Goal: Task Accomplishment & Management: Manage account settings

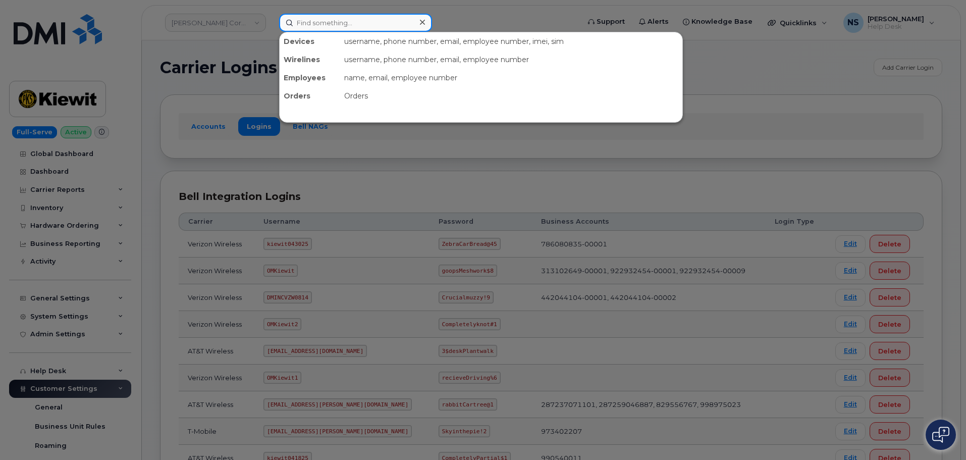
drag, startPoint x: 311, startPoint y: 18, endPoint x: 313, endPoint y: 23, distance: 5.3
click at [313, 21] on input at bounding box center [355, 23] width 153 height 18
paste input "12155102"
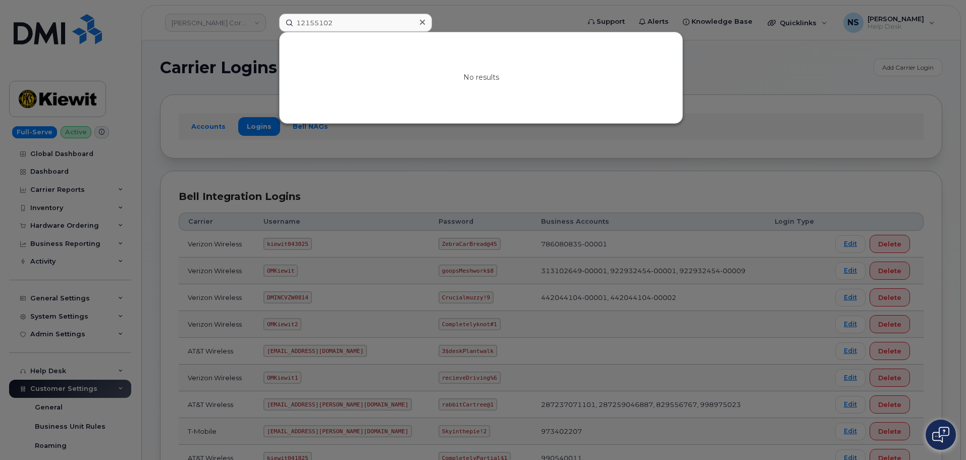
click at [383, 10] on div at bounding box center [483, 230] width 966 height 460
click at [363, 22] on input "12155102" at bounding box center [355, 23] width 153 height 18
paste input "Phillip Reitmajer"
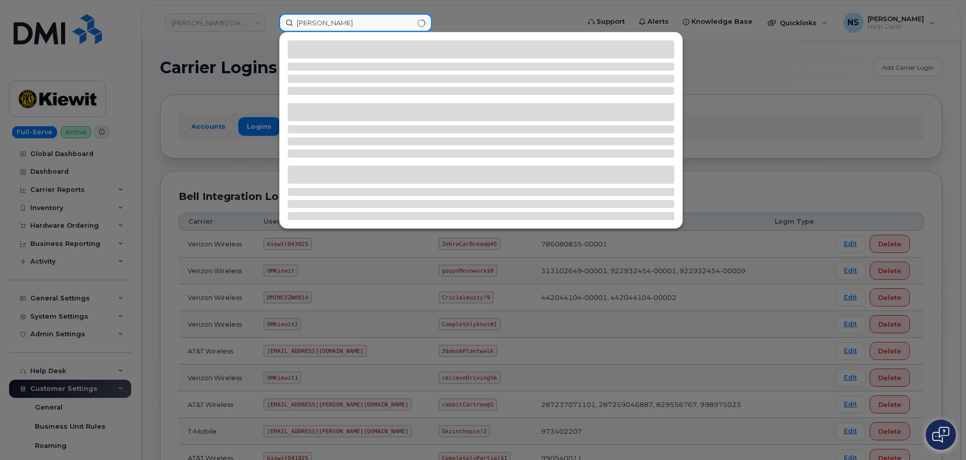
type input "Phillip Reitmajer"
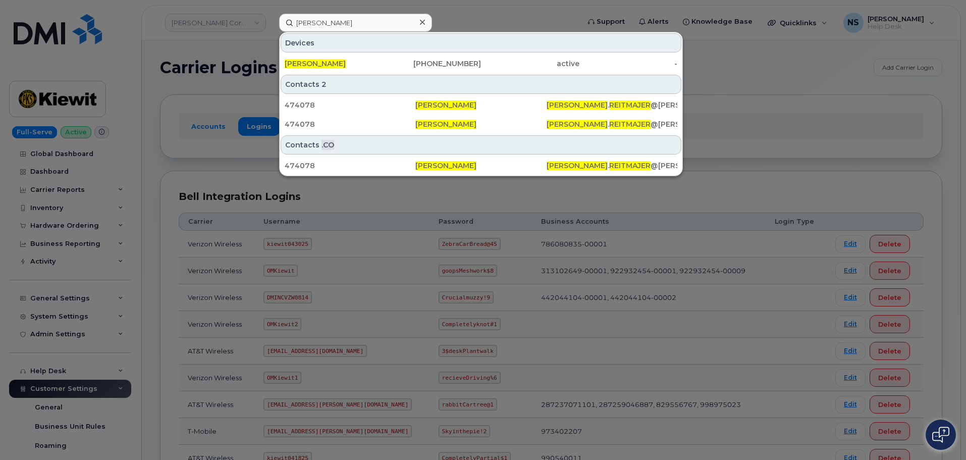
click at [608, 58] on div "-" at bounding box center [628, 63] width 98 height 18
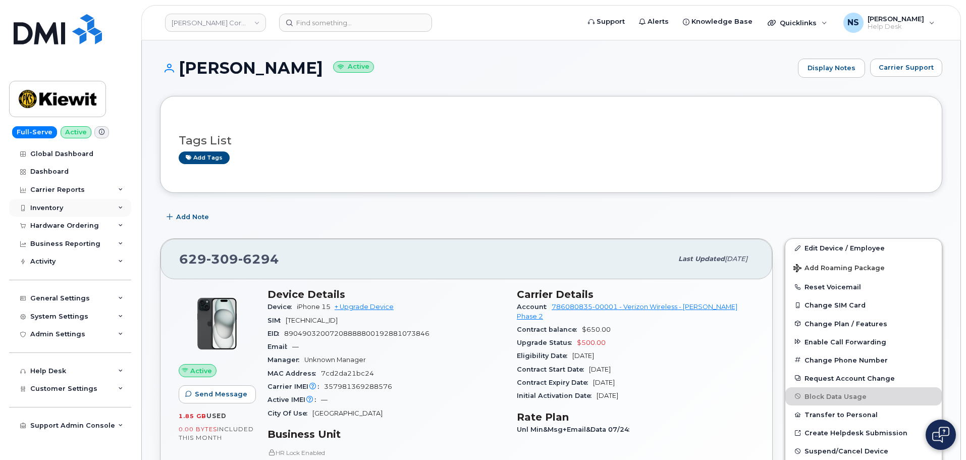
click at [48, 209] on div "Inventory" at bounding box center [46, 208] width 33 height 8
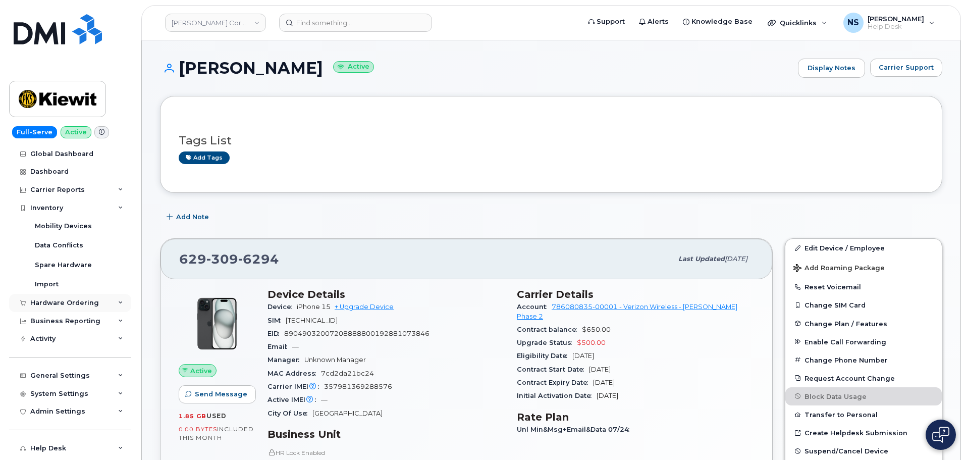
click at [46, 302] on div "Hardware Ordering" at bounding box center [64, 303] width 69 height 8
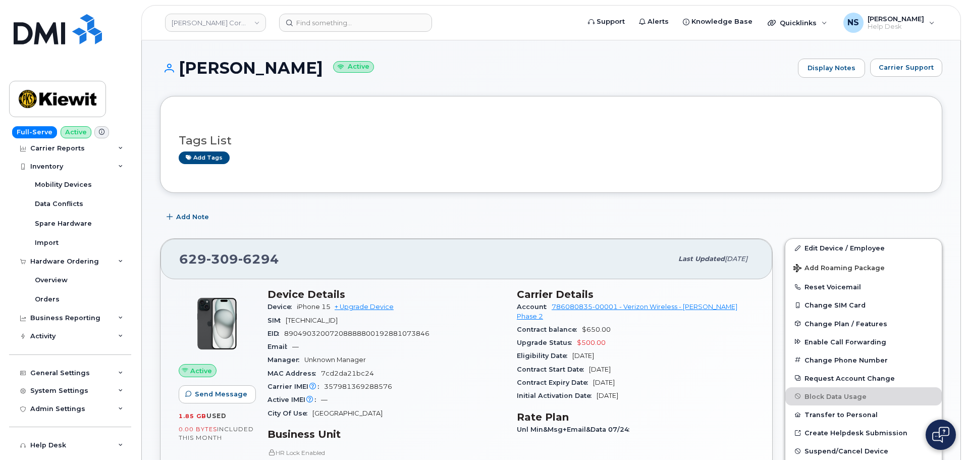
scroll to position [90, 0]
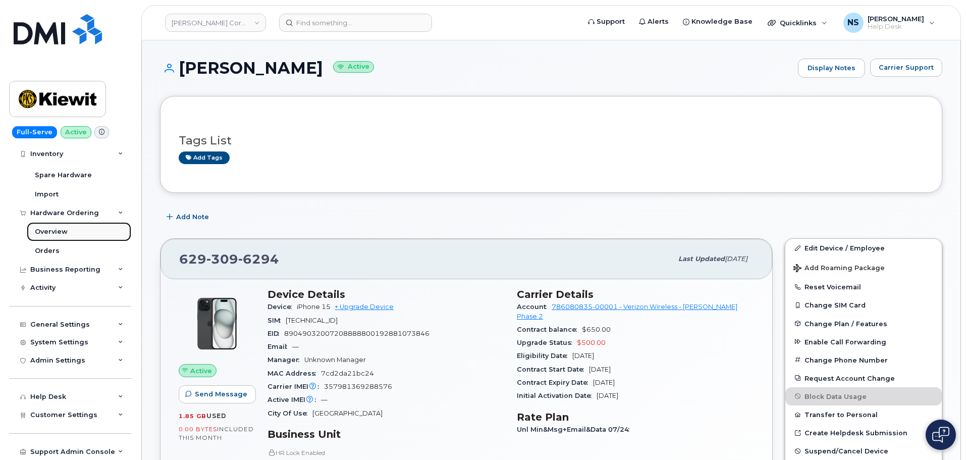
click at [39, 238] on link "Overview" at bounding box center [79, 231] width 104 height 19
click at [43, 242] on link "Orders" at bounding box center [79, 250] width 104 height 19
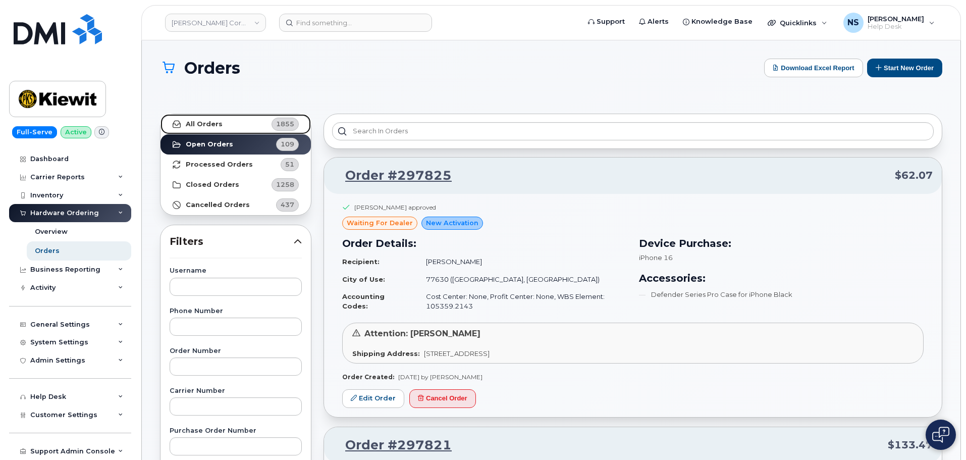
click at [224, 125] on link "All Orders 1855" at bounding box center [235, 124] width 150 height 20
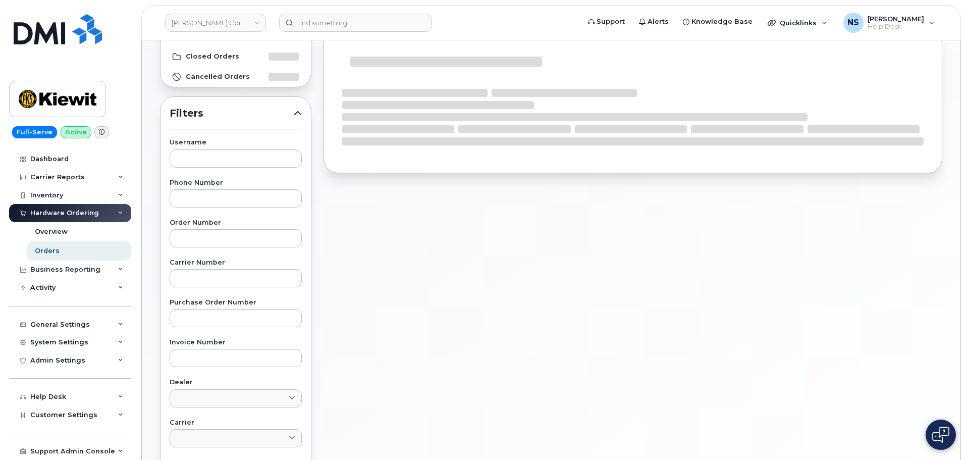
scroll to position [202, 0]
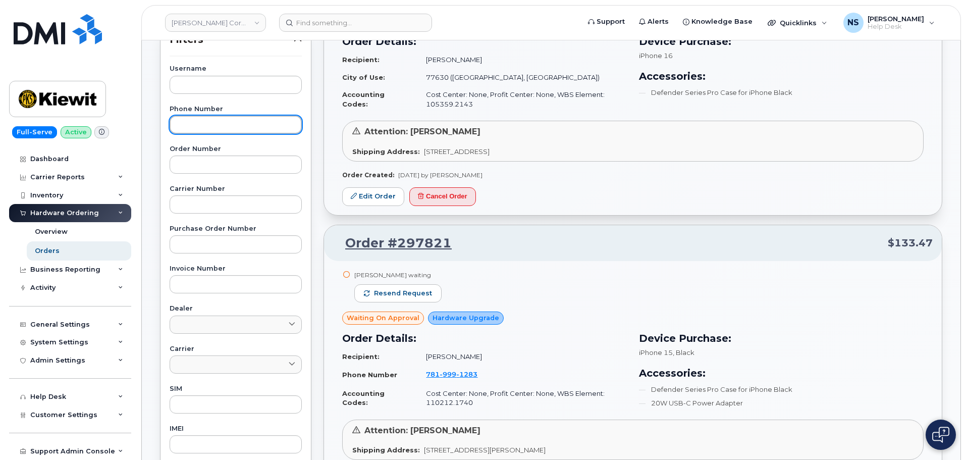
drag, startPoint x: 234, startPoint y: 125, endPoint x: 277, endPoint y: 138, distance: 45.5
click at [236, 126] on input "text" at bounding box center [236, 125] width 132 height 18
click at [255, 132] on input "text" at bounding box center [236, 125] width 132 height 18
paste input "6292707885"
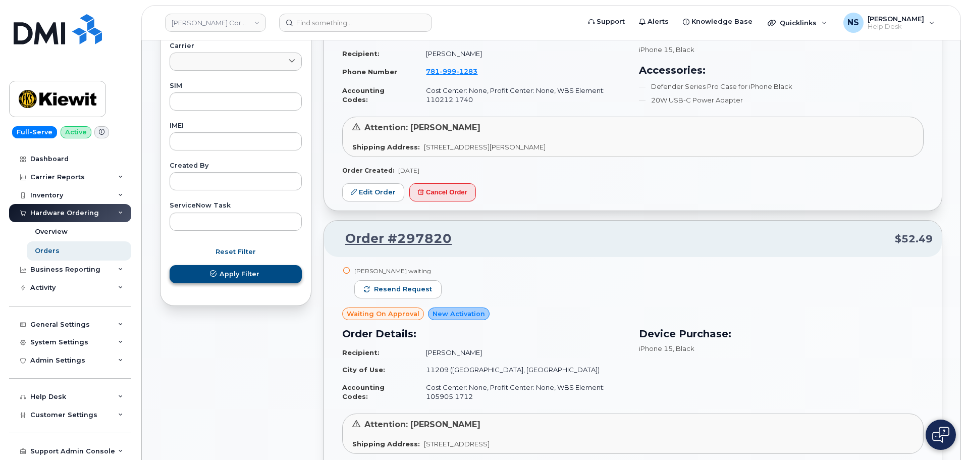
type input "6292707885"
click at [249, 278] on span "Apply Filter" at bounding box center [239, 274] width 40 height 10
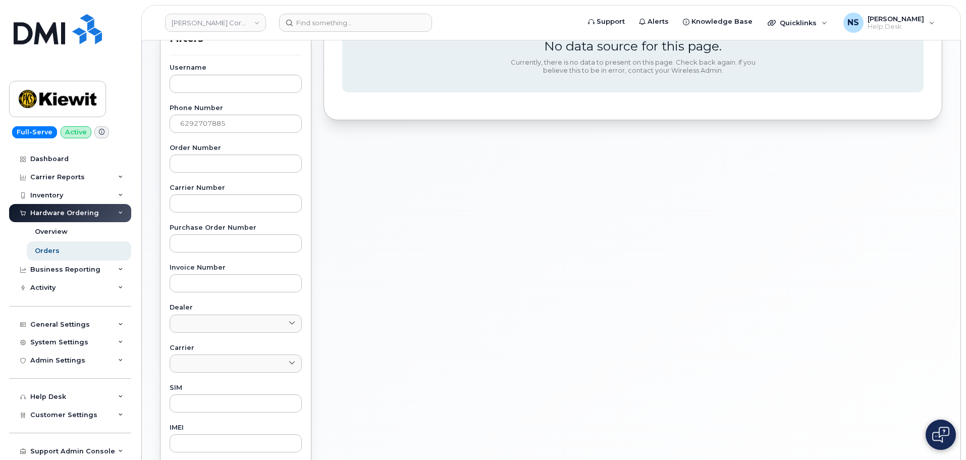
scroll to position [149, 0]
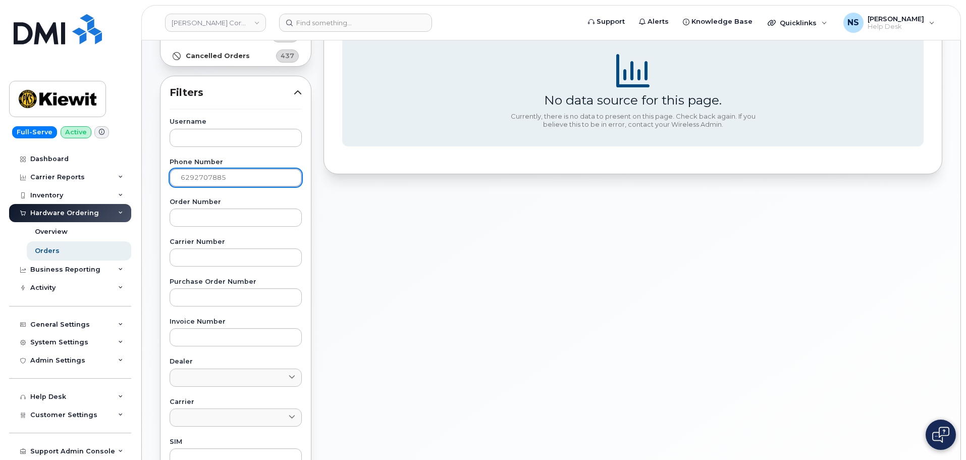
drag, startPoint x: 233, startPoint y: 179, endPoint x: 185, endPoint y: 192, distance: 49.6
click at [190, 191] on div "Username Phone Number 6292707885 Order Number Carrier Number Purchase Order Num…" at bounding box center [235, 352] width 156 height 467
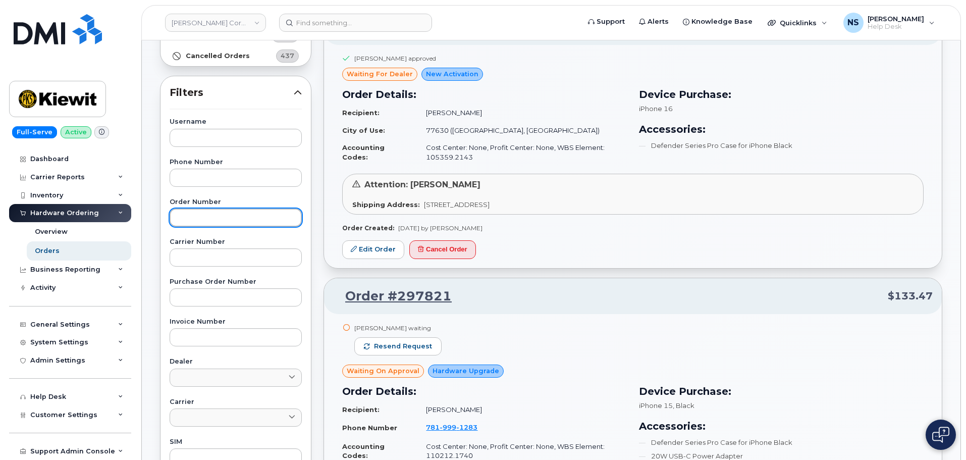
click at [203, 217] on input "text" at bounding box center [236, 217] width 132 height 18
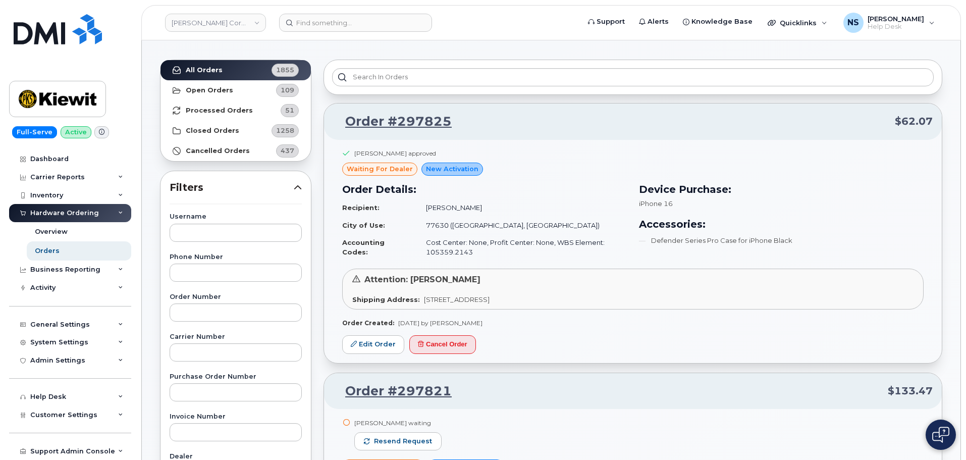
scroll to position [0, 0]
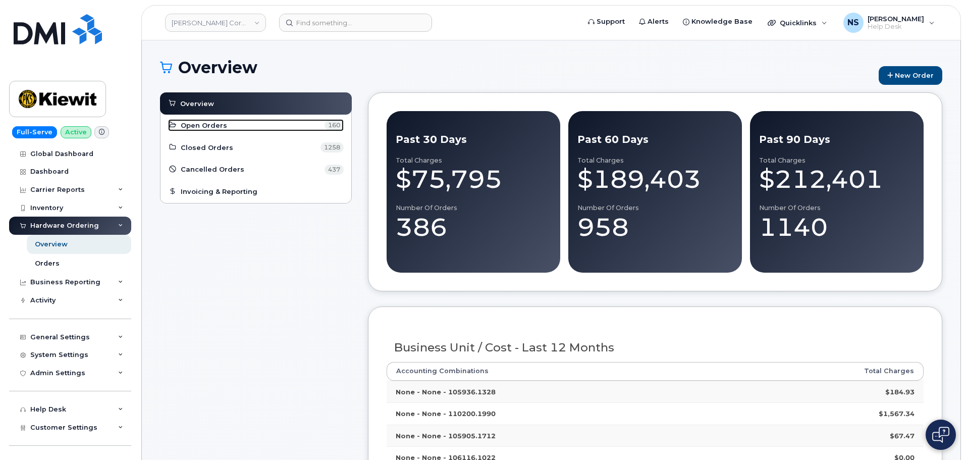
click at [204, 126] on span "Open Orders" at bounding box center [204, 126] width 46 height 10
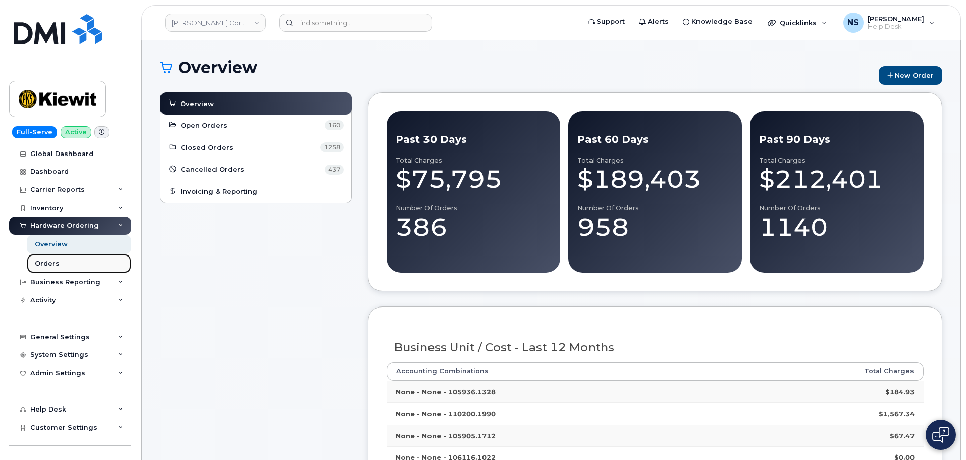
click at [76, 266] on link "Orders" at bounding box center [79, 263] width 104 height 19
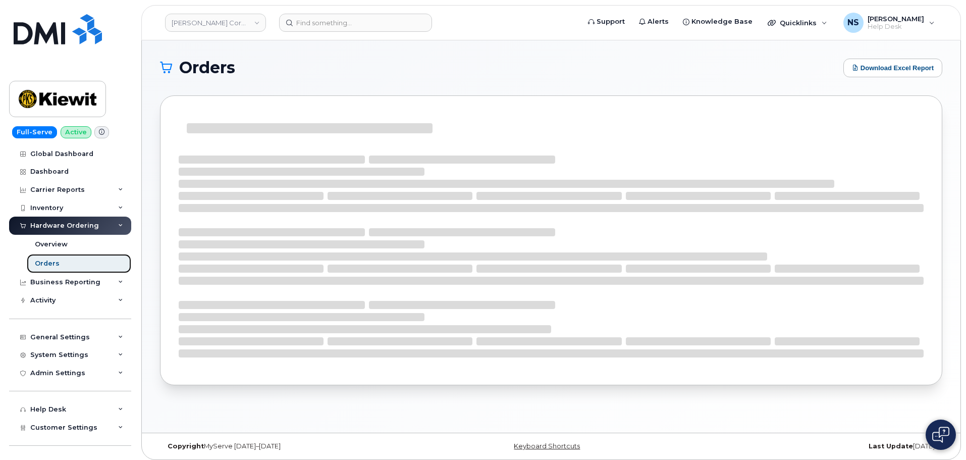
click at [76, 265] on link "Orders" at bounding box center [79, 263] width 104 height 19
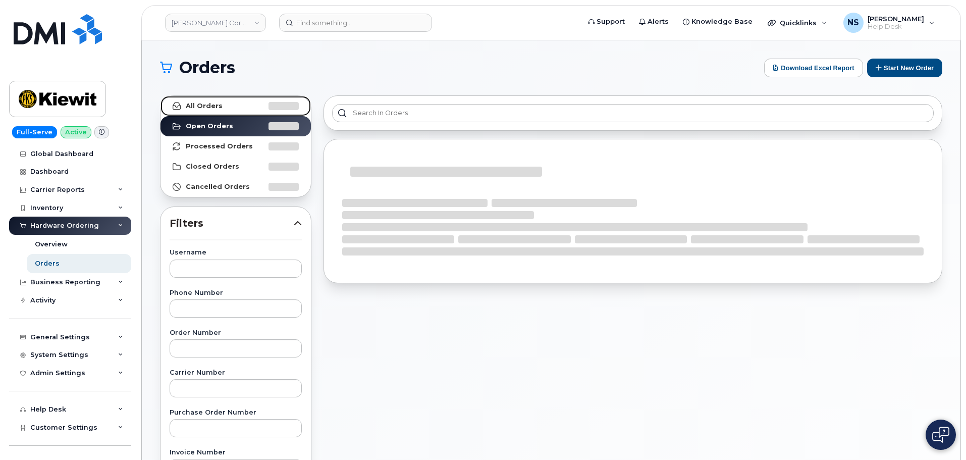
click at [242, 102] on link "All Orders" at bounding box center [235, 106] width 150 height 20
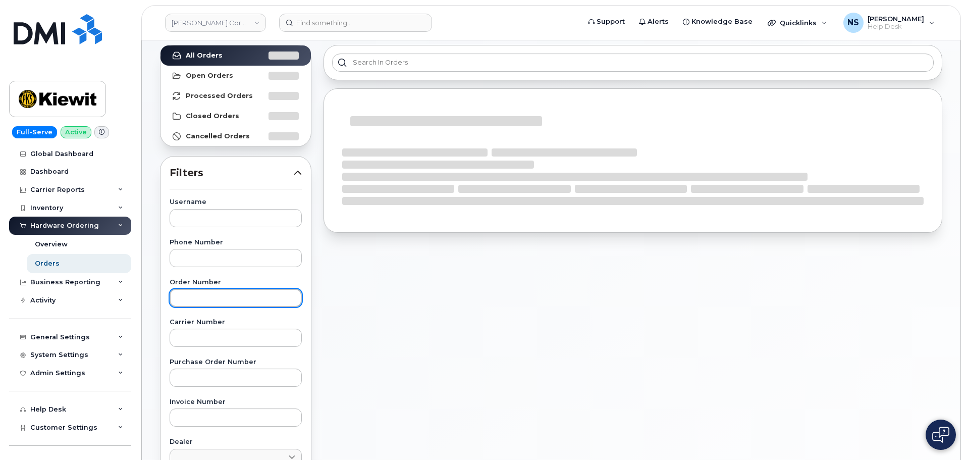
click at [213, 298] on input "text" at bounding box center [236, 298] width 132 height 18
paste input "12155102"
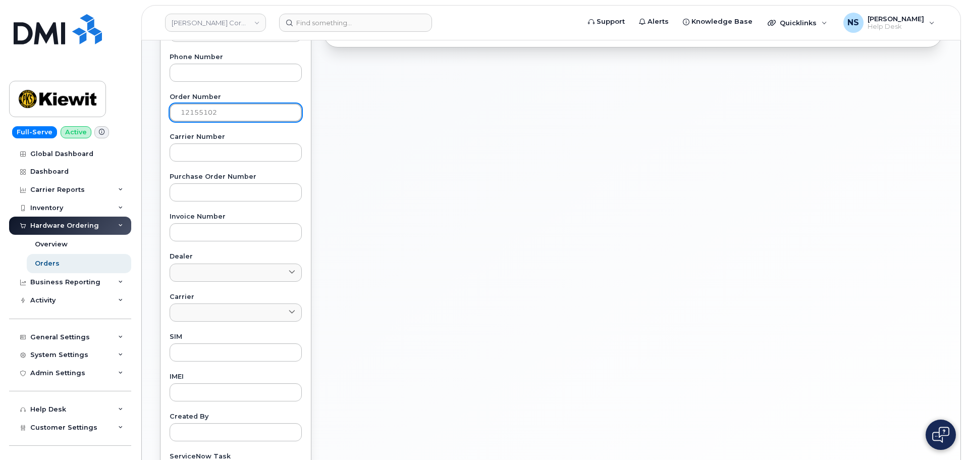
scroll to position [383, 0]
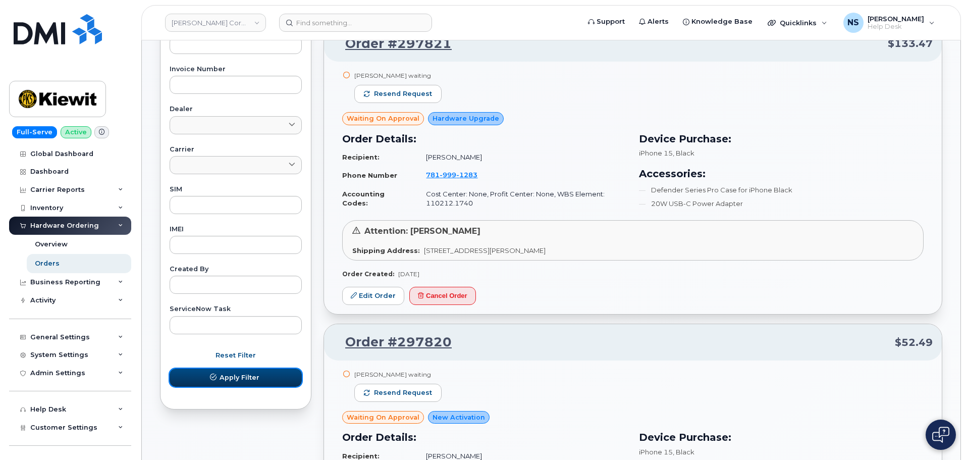
click at [230, 376] on span "Apply Filter" at bounding box center [239, 377] width 40 height 10
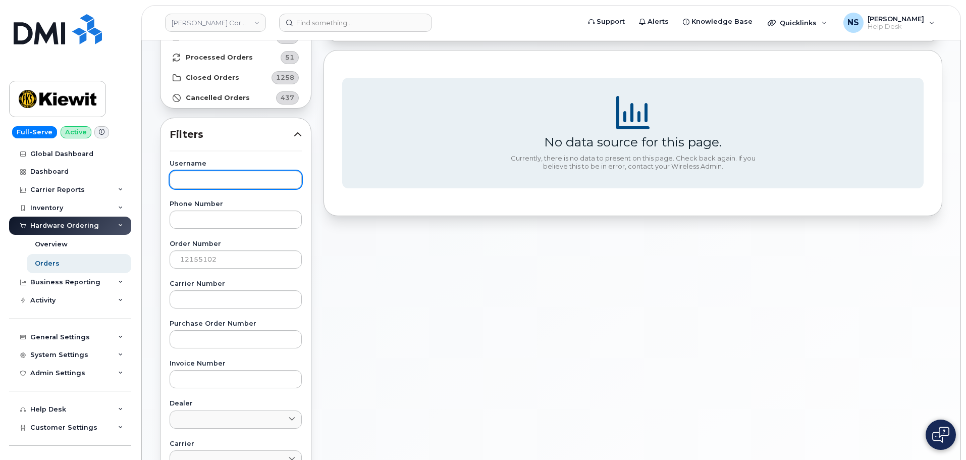
scroll to position [50, 0]
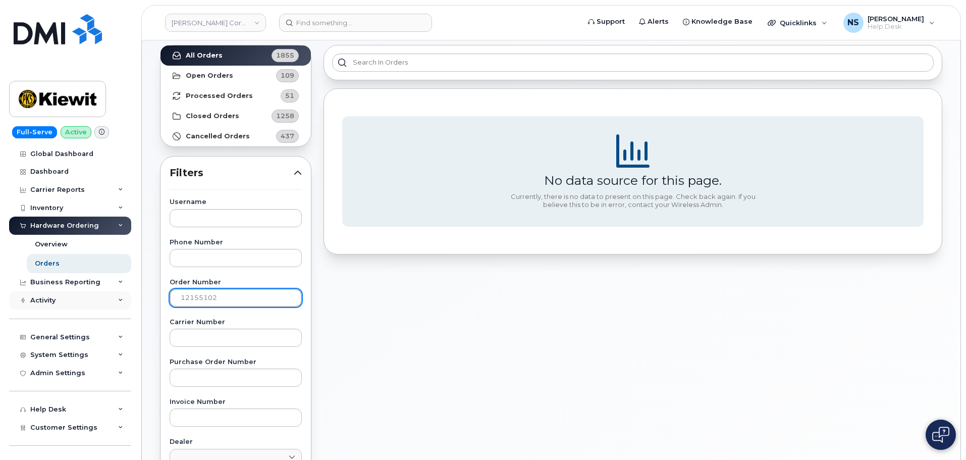
drag, startPoint x: 238, startPoint y: 300, endPoint x: 104, endPoint y: 296, distance: 133.2
click at [142, 296] on div "Kiewit Corporation Support Alerts Knowledge Base Quicklinks Suspend / Cancel De…" at bounding box center [551, 375] width 818 height 770
type input "]"
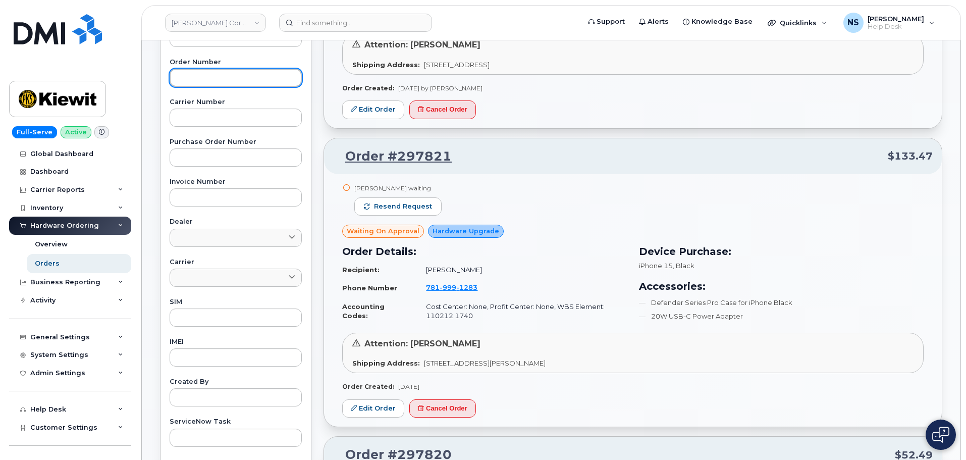
scroll to position [303, 0]
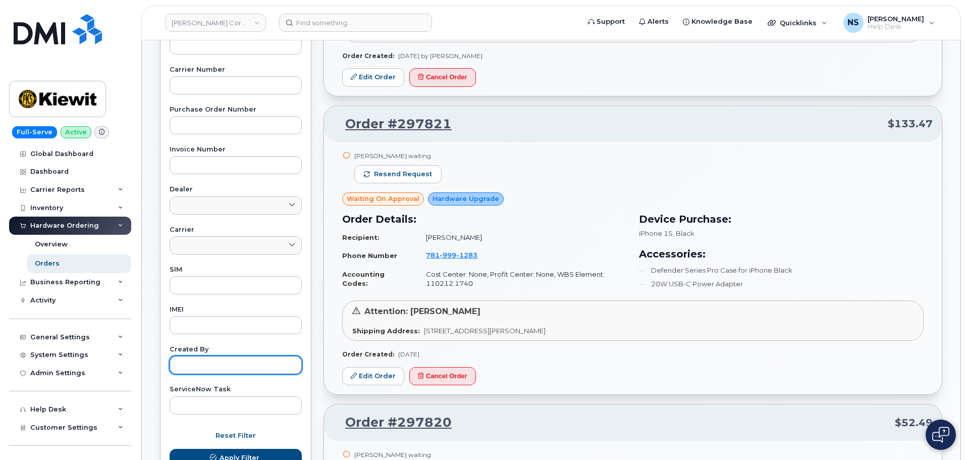
click at [193, 364] on input "text" at bounding box center [236, 365] width 132 height 18
click at [215, 355] on div "Created By Ge" at bounding box center [236, 360] width 132 height 28
click at [207, 357] on input "Ge" at bounding box center [236, 365] width 132 height 18
paste input "offrey Newport"
click at [170, 449] on button "Apply Filter" at bounding box center [236, 458] width 132 height 18
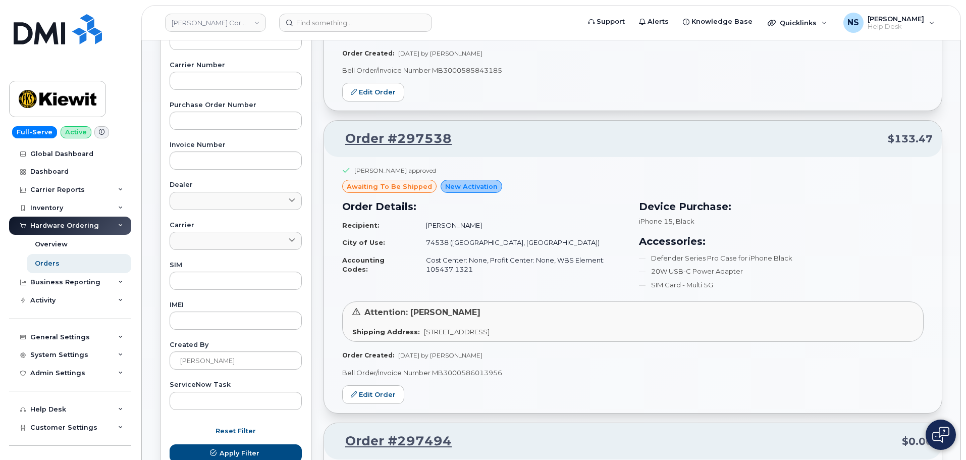
scroll to position [505, 0]
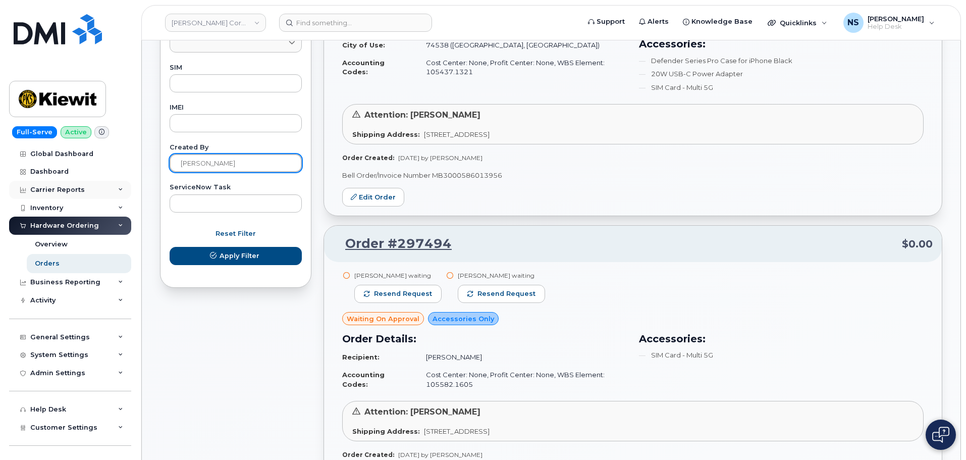
drag, startPoint x: 251, startPoint y: 170, endPoint x: 100, endPoint y: 181, distance: 151.3
paste input "Adam Bake"
type input "Adam Bake"
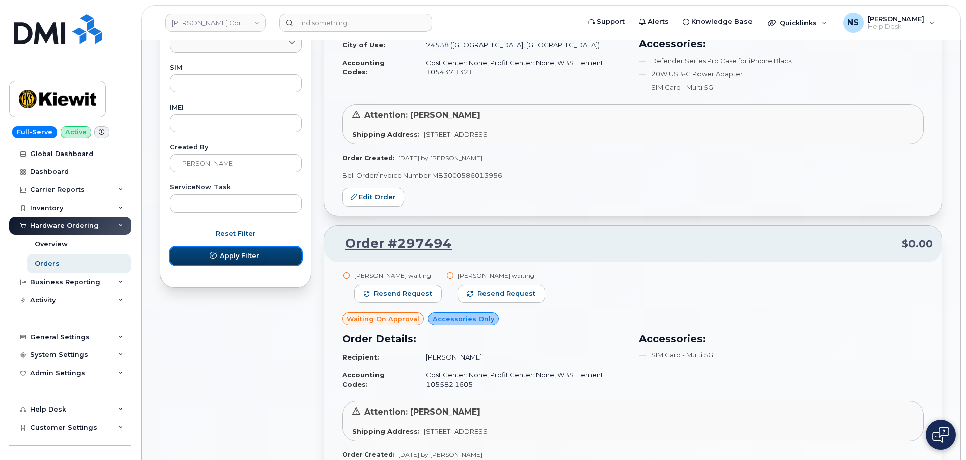
click at [201, 257] on button "Apply Filter" at bounding box center [236, 256] width 132 height 18
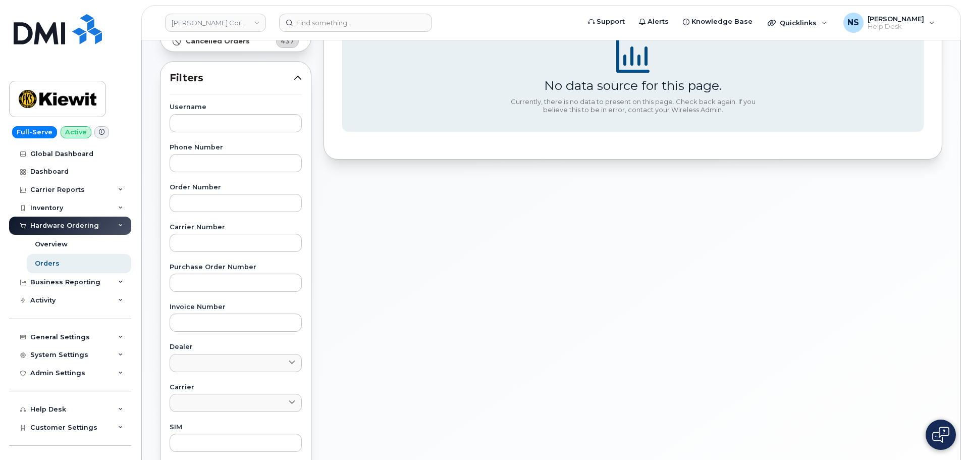
scroll to position [151, 0]
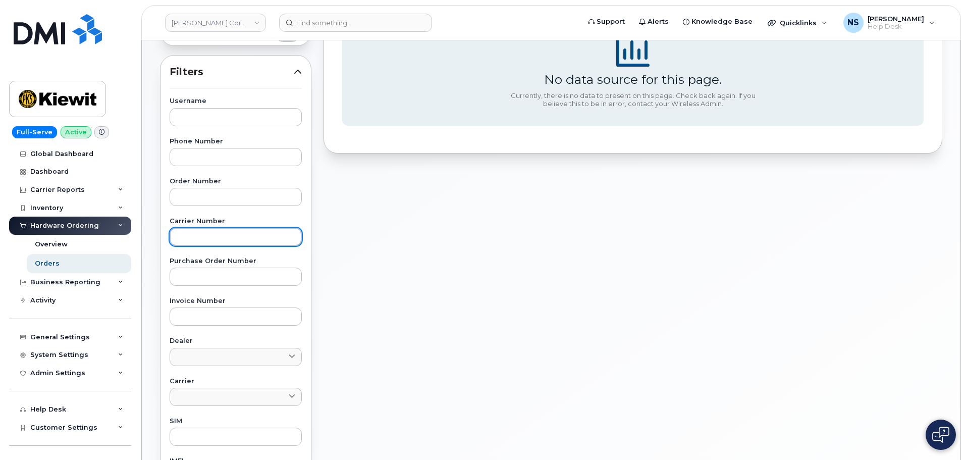
click at [200, 238] on input "text" at bounding box center [236, 237] width 132 height 18
paste input "296510"
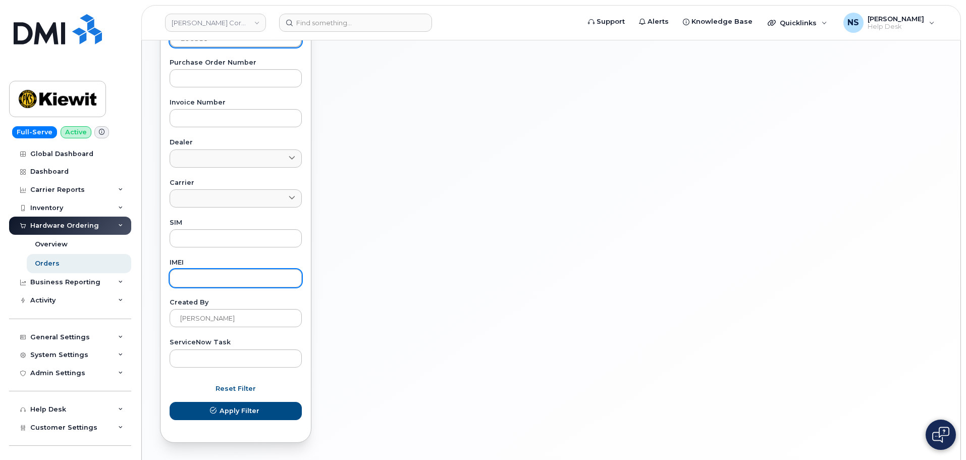
scroll to position [383, 0]
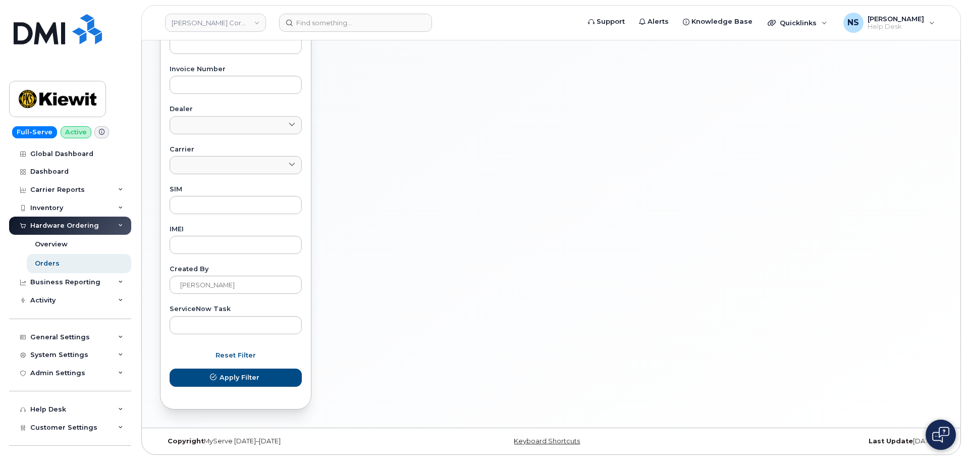
type input "296510"
click at [220, 392] on form "Username Phone Number Order Number Carrier Number 296510 Purchase Order Number …" at bounding box center [236, 132] width 132 height 533
click at [220, 382] on button "Apply Filter" at bounding box center [236, 377] width 132 height 18
drag, startPoint x: 227, startPoint y: 287, endPoint x: 159, endPoint y: 293, distance: 68.3
click at [159, 292] on div "Username Phone Number Order Number Carrier Number 296510 Purchase Order Number …" at bounding box center [235, 99] width 156 height 467
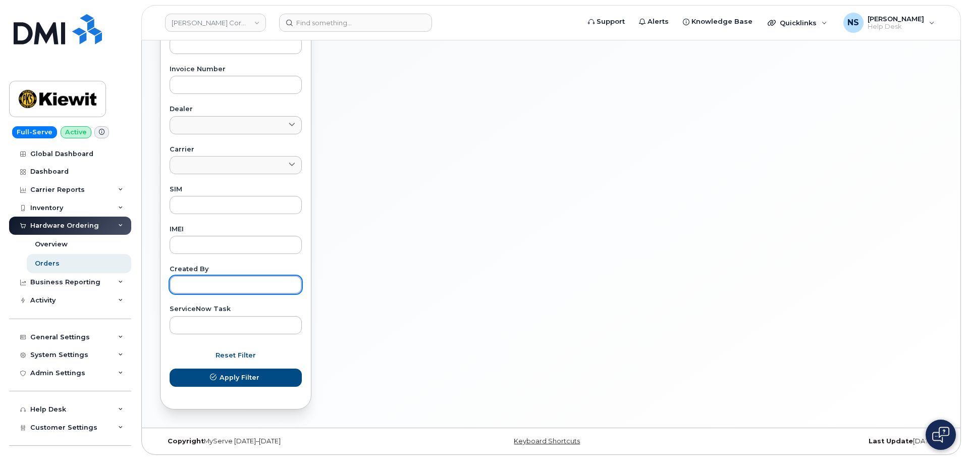
click at [170, 368] on button "Apply Filter" at bounding box center [236, 377] width 132 height 18
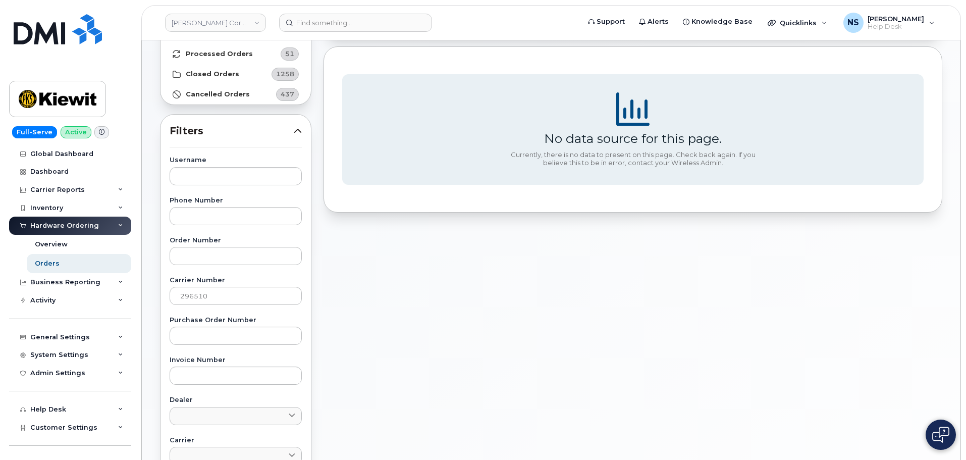
scroll to position [202, 0]
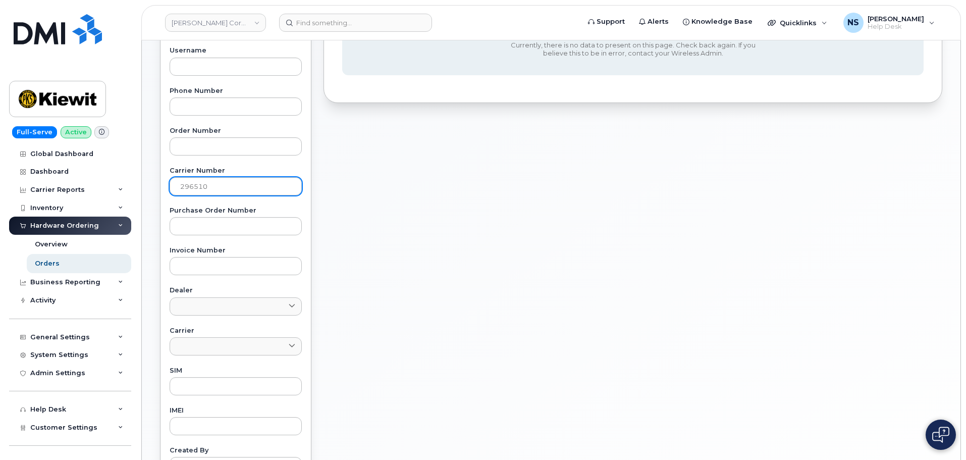
drag, startPoint x: 243, startPoint y: 202, endPoint x: 229, endPoint y: 183, distance: 23.4
click at [241, 200] on div "Username Phone Number Order Number Carrier Number 296510 Purchase Order Number …" at bounding box center [235, 280] width 156 height 467
drag, startPoint x: 229, startPoint y: 183, endPoint x: 89, endPoint y: 195, distance: 140.2
click at [142, 197] on div "Kiewit Corporation Support Alerts Knowledge Base Quicklinks Suspend / Cancel De…" at bounding box center [551, 224] width 818 height 770
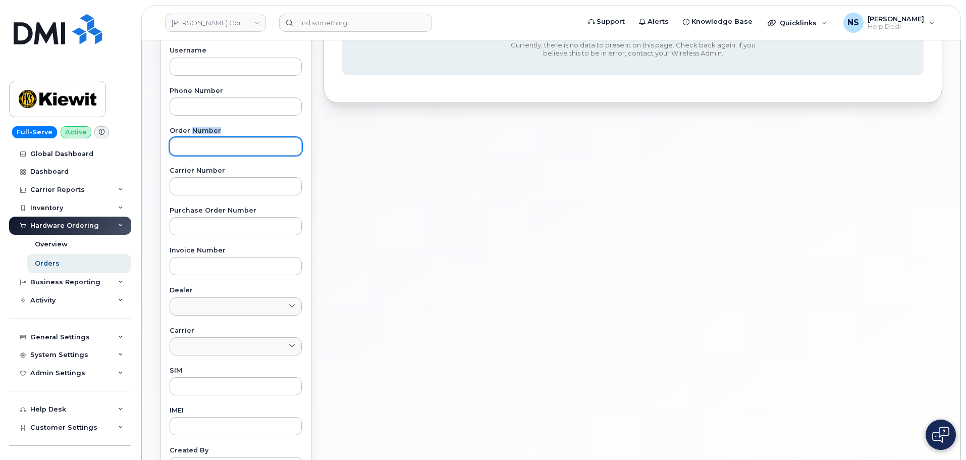
drag, startPoint x: 191, startPoint y: 135, endPoint x: 199, endPoint y: 143, distance: 11.4
click at [191, 135] on div "Order Number" at bounding box center [236, 142] width 132 height 28
click at [200, 144] on input "text" at bounding box center [236, 146] width 132 height 18
paste input "296510"
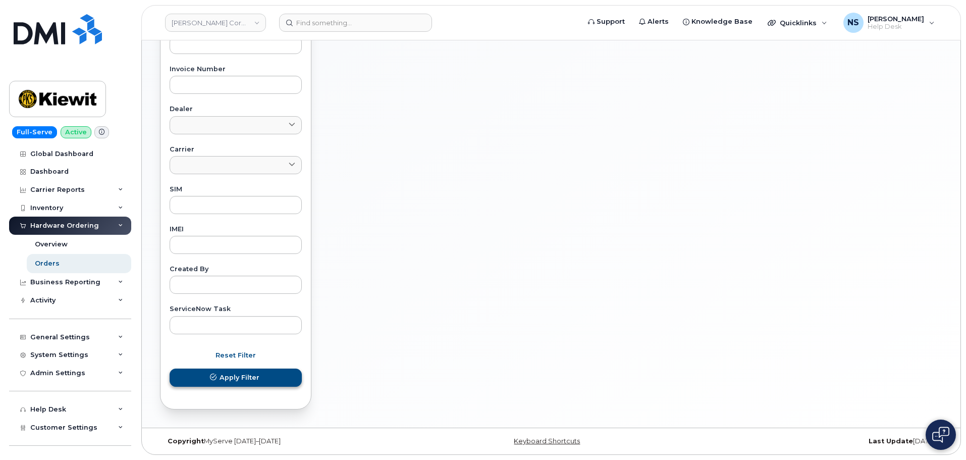
type input "296510"
click at [233, 380] on span "Apply Filter" at bounding box center [239, 377] width 40 height 10
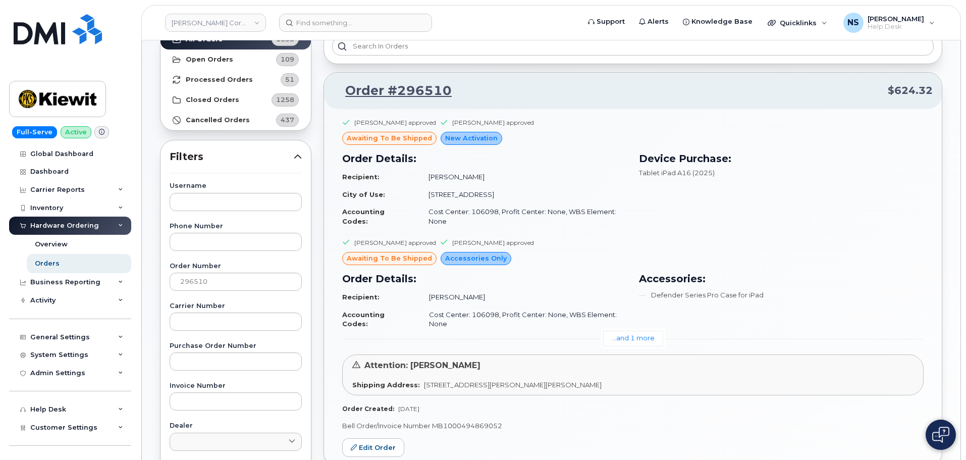
scroll to position [30, 0]
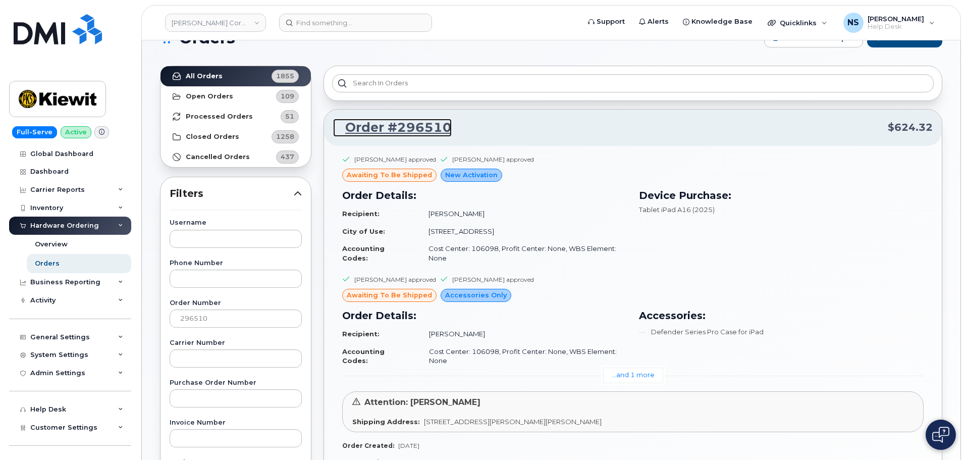
click at [395, 131] on link "Order #296510" at bounding box center [392, 128] width 119 height 18
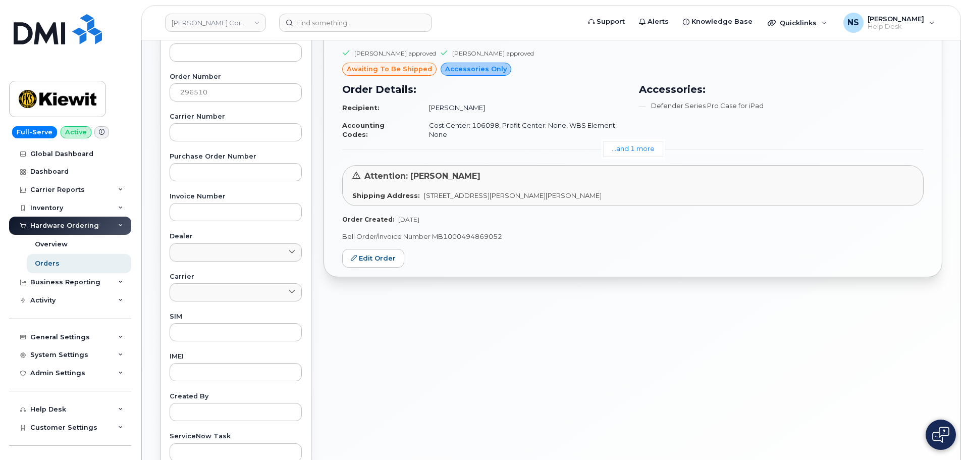
scroll to position [202, 0]
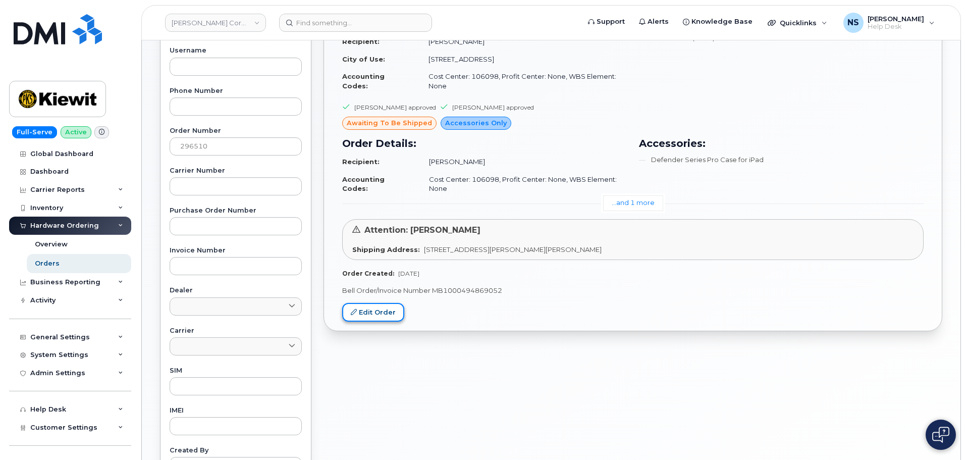
click at [387, 307] on link "Edit Order" at bounding box center [373, 312] width 62 height 19
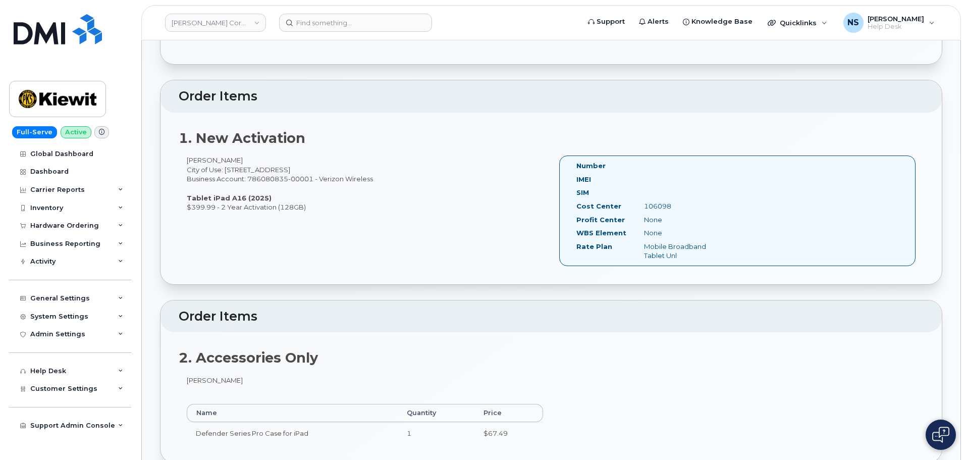
scroll to position [252, 0]
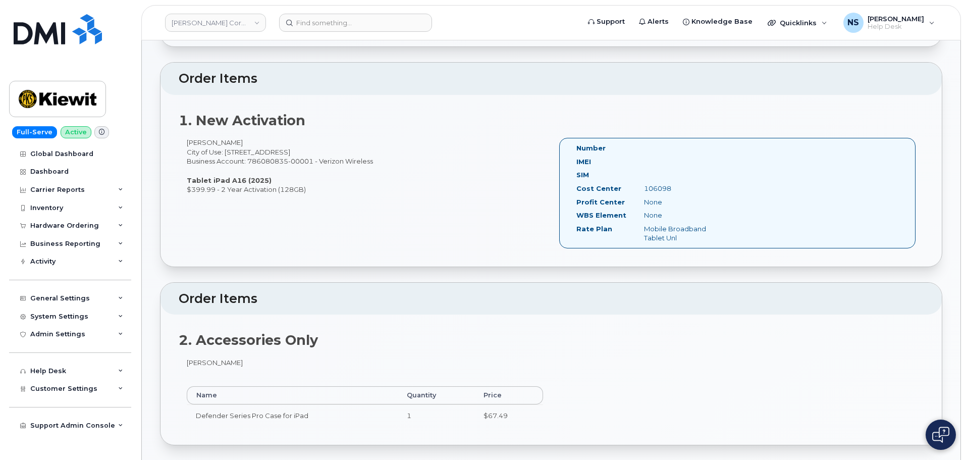
drag, startPoint x: 218, startPoint y: 151, endPoint x: 300, endPoint y: 150, distance: 81.7
click at [299, 150] on div "Joseph Burnham City of Use: 15 Century Blvd, Ste. 303 Business Account: 7860808…" at bounding box center [365, 166] width 372 height 56
click at [300, 150] on div "Joseph Burnham City of Use: 15 Century Blvd, Ste. 303 Business Account: 7860808…" at bounding box center [365, 166] width 372 height 56
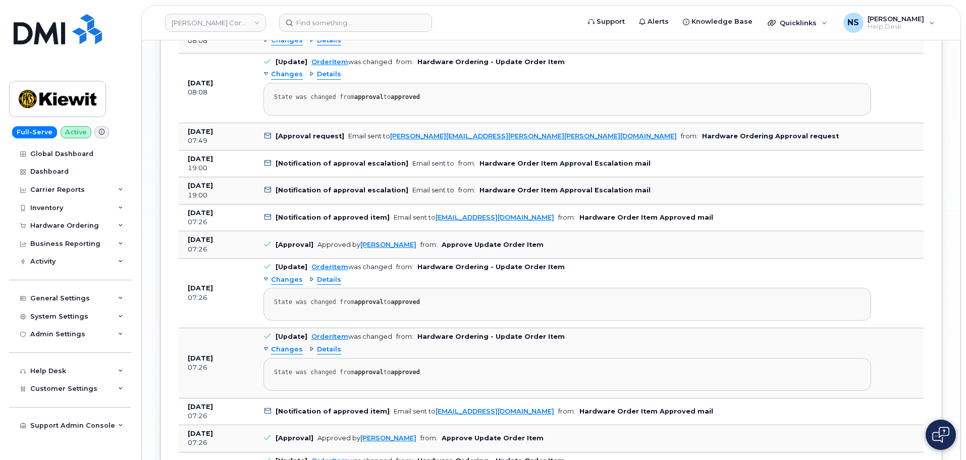
scroll to position [1332, 0]
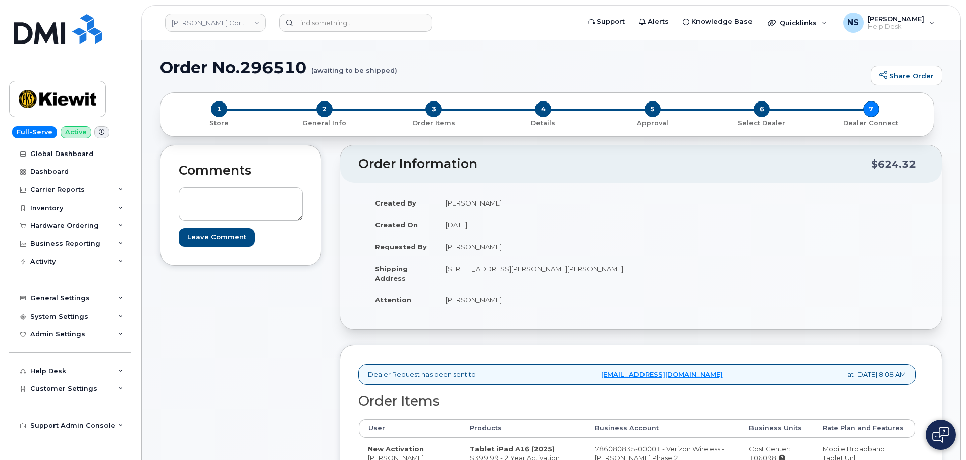
click at [341, 105] on div "2 General Info" at bounding box center [324, 114] width 109 height 27
click at [328, 106] on span "2" at bounding box center [324, 109] width 16 height 16
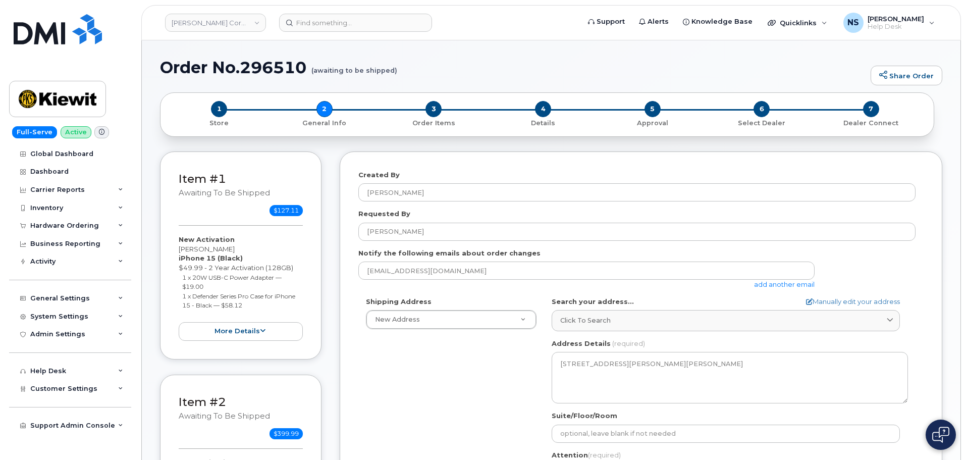
select select
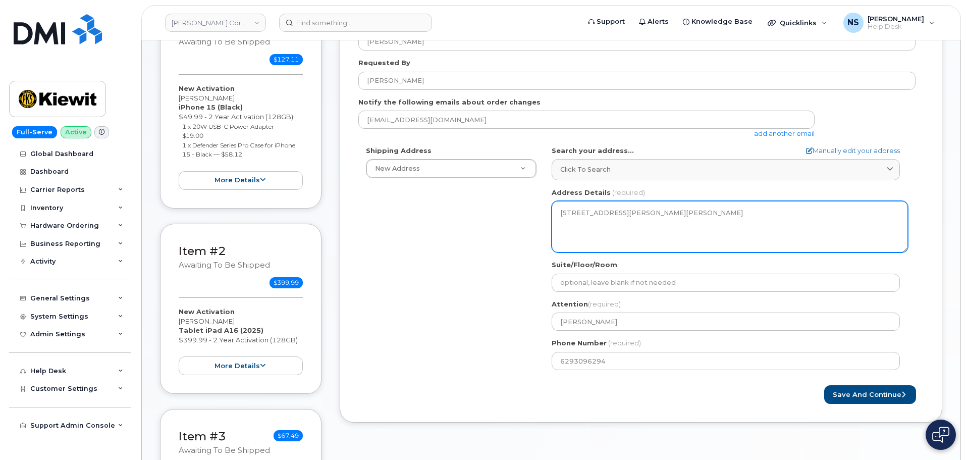
scroll to position [151, 0]
click at [576, 214] on textarea "[STREET_ADDRESS][PERSON_NAME][PERSON_NAME]" at bounding box center [729, 225] width 356 height 51
click at [573, 213] on textarea "206 Mcgavock Pike NASHVILLE TN 37214-2716 UNITED STATES" at bounding box center [729, 225] width 356 height 51
click at [593, 209] on textarea "206 Mcgavock Pike NASHVILLE TN 37214-2716 UNITED STATES" at bounding box center [729, 225] width 356 height 51
click at [594, 209] on textarea "206 Mcgavock Pike NASHVILLE TN 37214-2716 UNITED STATES" at bounding box center [729, 225] width 356 height 51
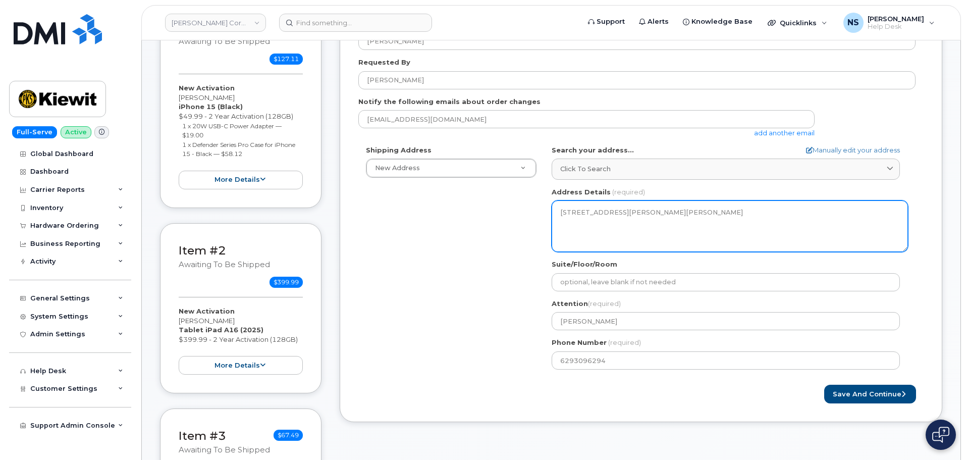
click at [594, 209] on textarea "206 Mcgavock Pike NASHVILLE TN 37214-2716 UNITED STATES" at bounding box center [729, 225] width 356 height 51
click at [600, 210] on textarea "206 Mcgavock Pike NASHVILLE TN 37214-2716 UNITED STATES" at bounding box center [729, 225] width 356 height 51
click at [600, 209] on textarea "206 Mcgavock Pike NASHVILLE TN 37214-2716 UNITED STATES" at bounding box center [729, 225] width 356 height 51
click at [599, 208] on textarea "206 Mcgavock Pike NASHVILLE TN 37214-2716 UNITED STATES" at bounding box center [729, 225] width 356 height 51
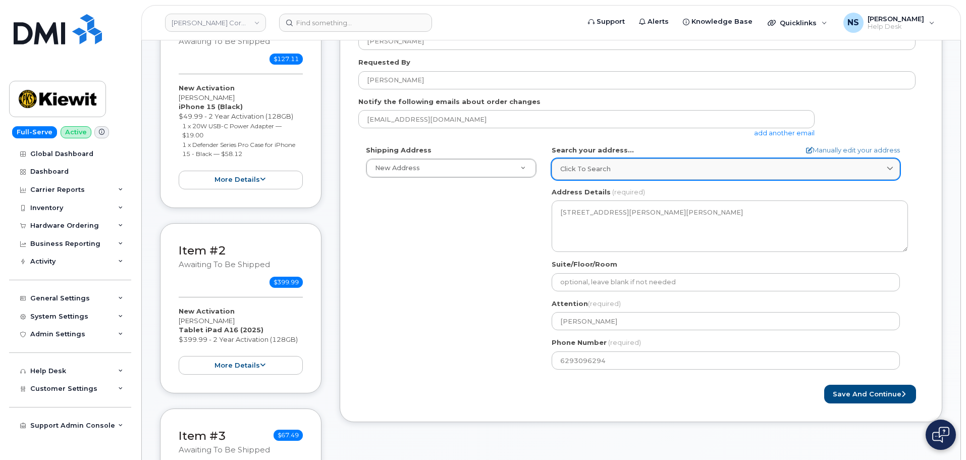
click at [584, 169] on span "Click to search" at bounding box center [585, 169] width 50 height 10
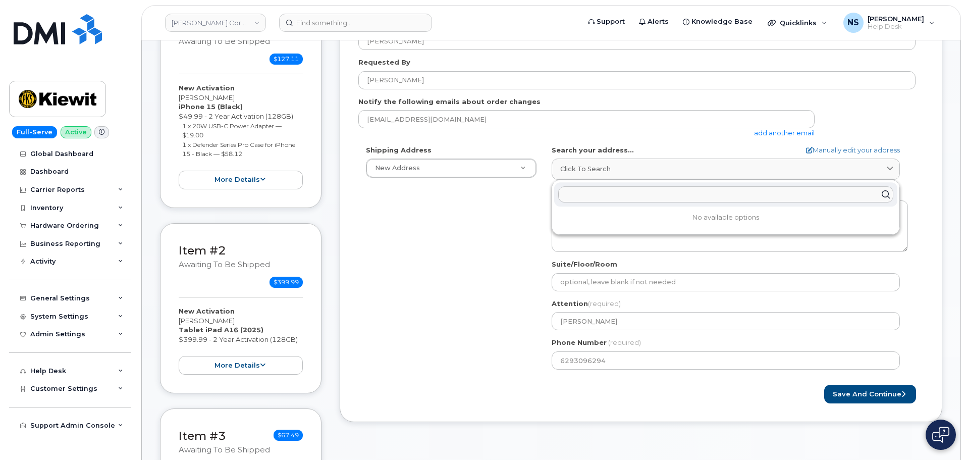
paste input "206 Mcgavock Pike NASHVILLE TN 37214-2716 UNITED STATES"
drag, startPoint x: 577, startPoint y: 190, endPoint x: 583, endPoint y: 195, distance: 8.2
click at [578, 191] on input "206 Mcgavock Pike NASHVILLE TN 37214-2716 UNITED STATES" at bounding box center [725, 194] width 335 height 16
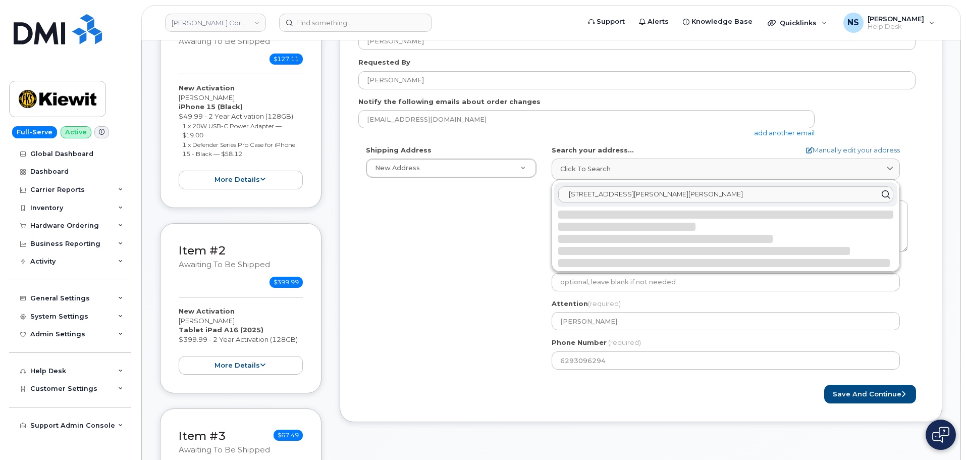
click at [583, 195] on input "206 Mcgavock Pike NASHVILLE TN 37214-2716 UNITED STATES" at bounding box center [725, 194] width 335 height 16
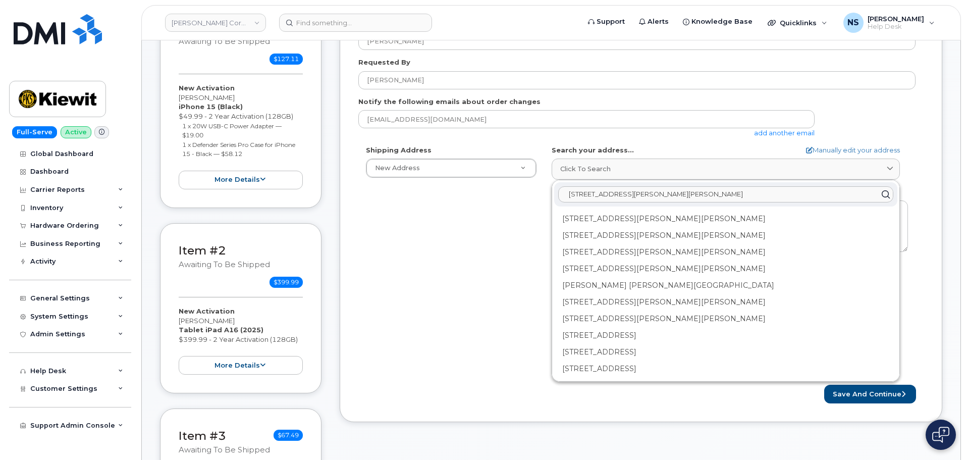
click at [616, 190] on input "806 Mcgavock Pike NASHVILLE TN 37214-2716 UNITED STATES" at bounding box center [725, 194] width 335 height 16
type input "806 Mcgavock Pike NASHVILLE TN 37214-2716 UNITED STATES"
drag, startPoint x: 497, startPoint y: 233, endPoint x: 706, endPoint y: 145, distance: 226.4
click at [498, 229] on div "Shipping Address New Address New Address 8880 Penrose Ln 4650 Business Center D…" at bounding box center [636, 261] width 557 height 232
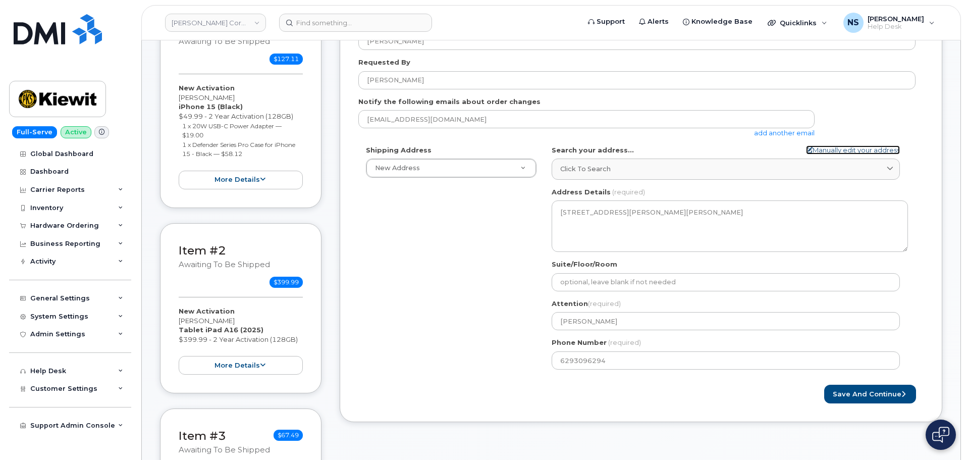
click at [841, 148] on link "Manually edit your address" at bounding box center [853, 150] width 94 height 10
select select
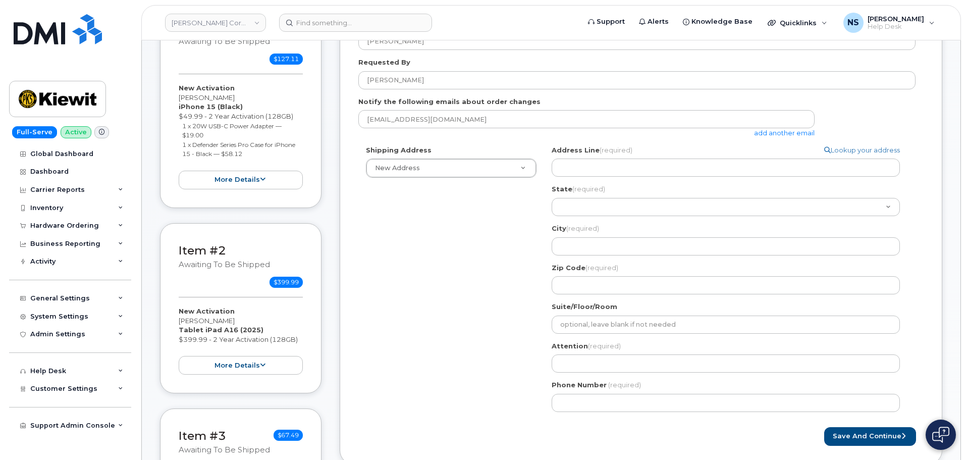
click at [624, 158] on div "Address Line (required) Lookup your address" at bounding box center [729, 161] width 356 height 32
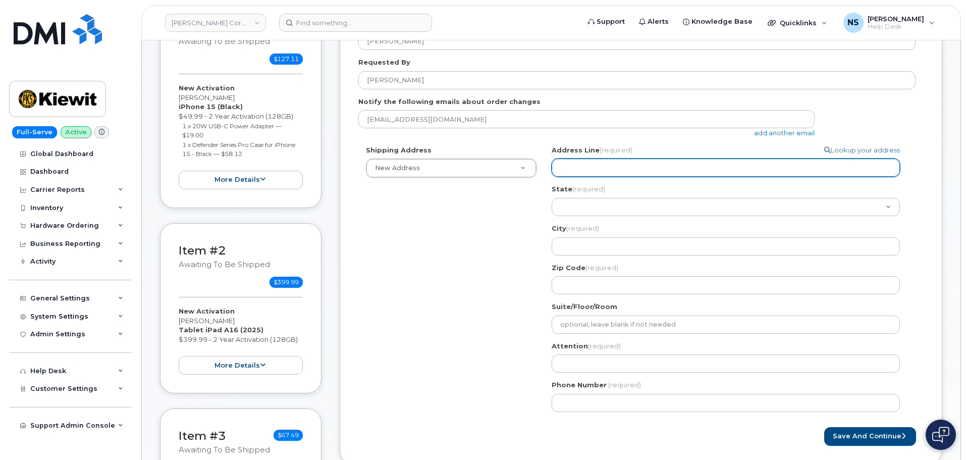
click at [619, 166] on input "Address Line (required)" at bounding box center [725, 167] width 348 height 18
paste input "806 Mcgavock Pike NASHVILLE TN 37214-2716 UNITED STATES"
select select
type input "806 Mcgavock Pike NASHVILLE TN 37214-2716 UNITED STATES"
select select
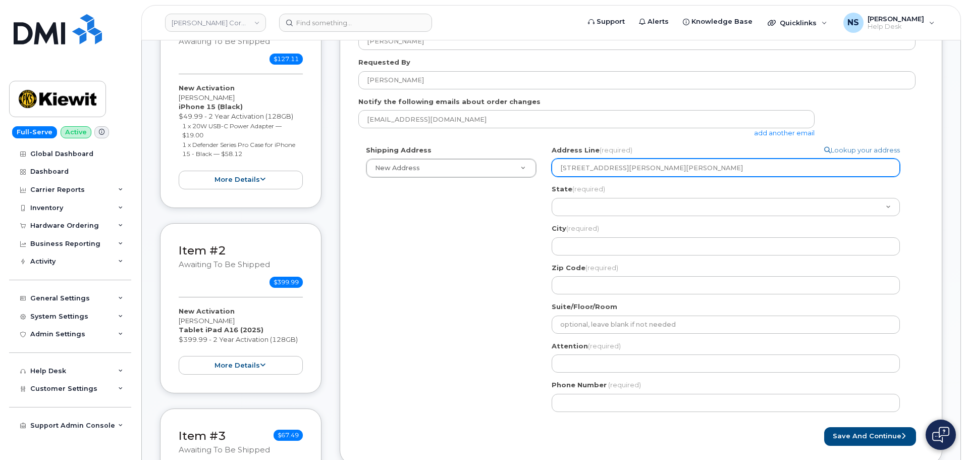
type input "806 Mcgavock Pike NASHVILLE TN 37214-2716 UNITED STATESd"
drag, startPoint x: 783, startPoint y: 167, endPoint x: 627, endPoint y: 171, distance: 156.5
click at [627, 170] on input "806 Mcgavock Pike NASHVILLE TN 37214-2716 UNITED STATESd" at bounding box center [725, 167] width 348 height 18
select select
type input "806 Mcgavock Pike ="
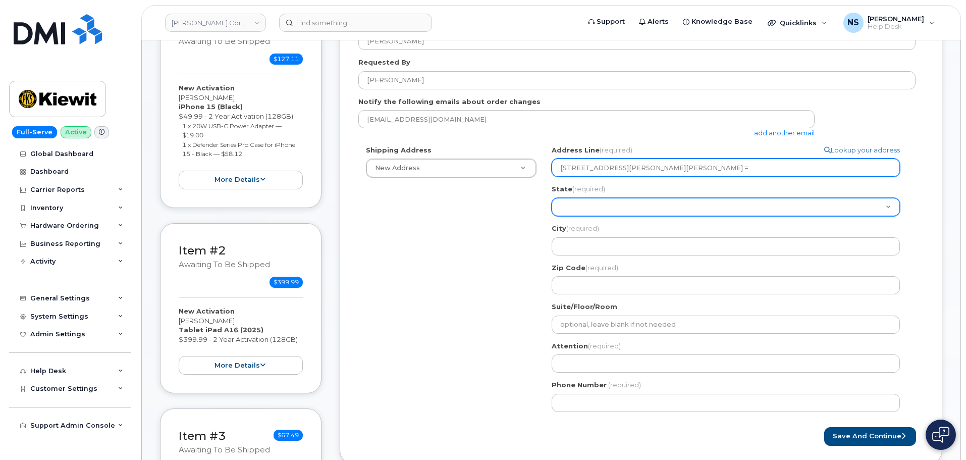
select select "TN"
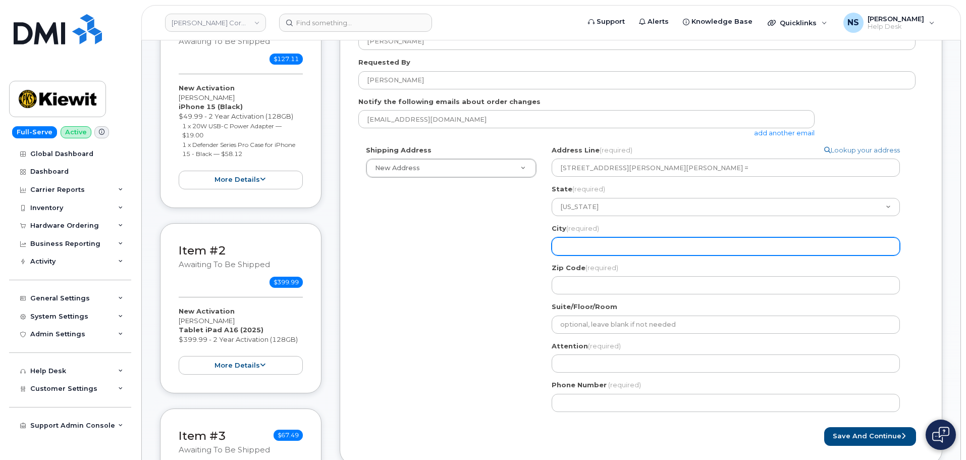
paste input "NASHVILLE TN 37214-2716 UNITED STATESd"
select select
type input "NASHVILLE TN 37214-2716 UNITED STATESd"
drag, startPoint x: 721, startPoint y: 249, endPoint x: 598, endPoint y: 254, distance: 123.2
click at [598, 254] on input "NASHVILLE TN 37214-2716 UNITED STATESd" at bounding box center [725, 246] width 348 height 18
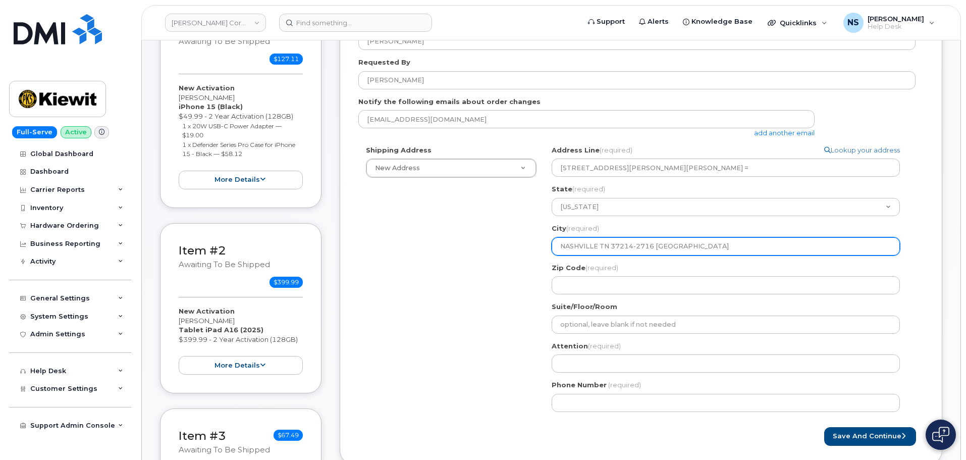
select select
type input "NASHVILLE]"
select select
type input "NASHVILLE"
select select
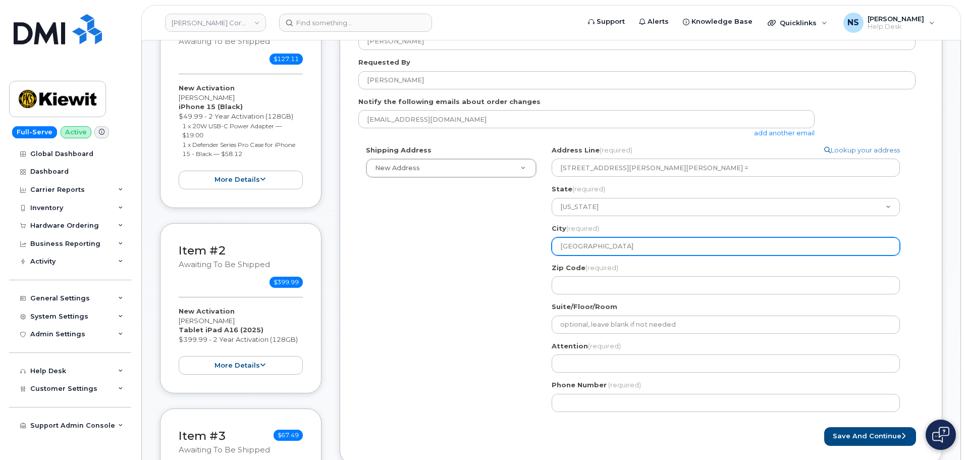
type input "NASHVILL"
select select
type input "NASHVILLE"
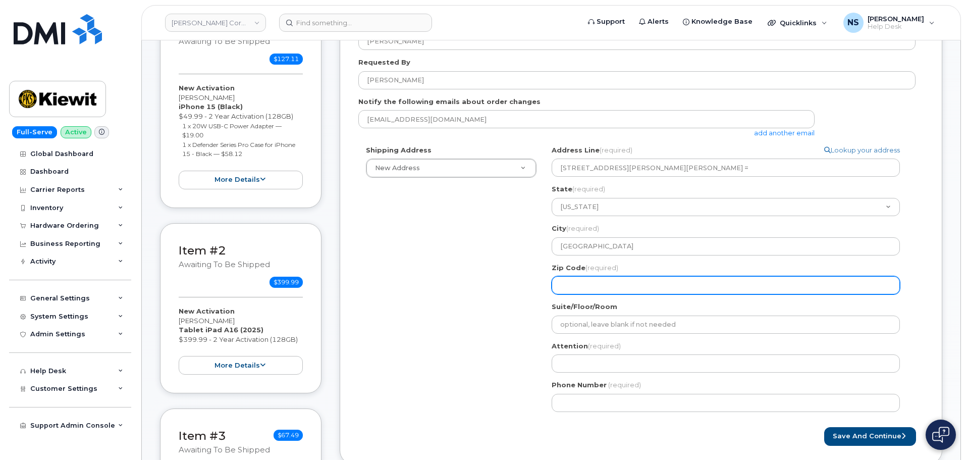
paste input "TN 37214-2716 UNITED STATESd"
select select
type input "TN 37214-2716 UNITED STATESd"
drag, startPoint x: 581, startPoint y: 286, endPoint x: 576, endPoint y: 285, distance: 5.6
click at [576, 285] on input "TN 37214-2716 UNITED STATESd" at bounding box center [725, 285] width 348 height 18
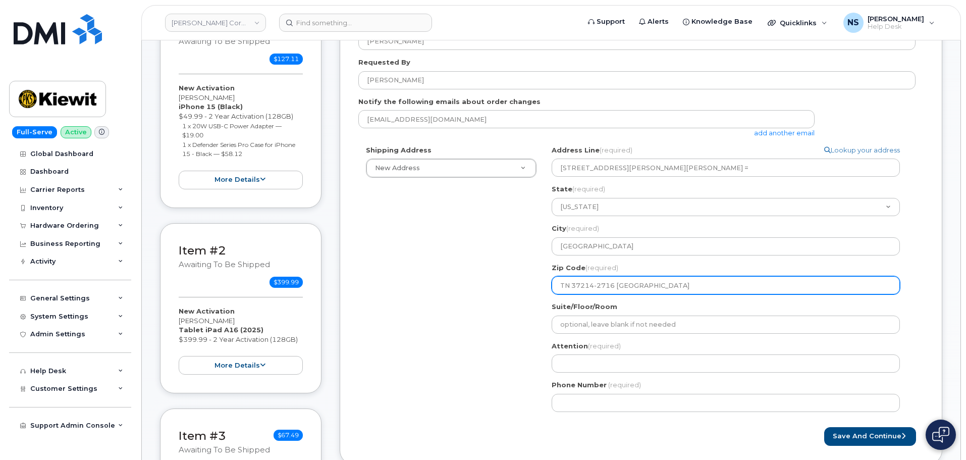
drag, startPoint x: 572, startPoint y: 287, endPoint x: 539, endPoint y: 297, distance: 34.5
click at [539, 297] on div "Shipping Address New Address New Address 8880 Penrose Ln 4650 Business Center D…" at bounding box center [636, 282] width 557 height 274
select select
type input "=37214-2716 UNITED STATESd"
select select
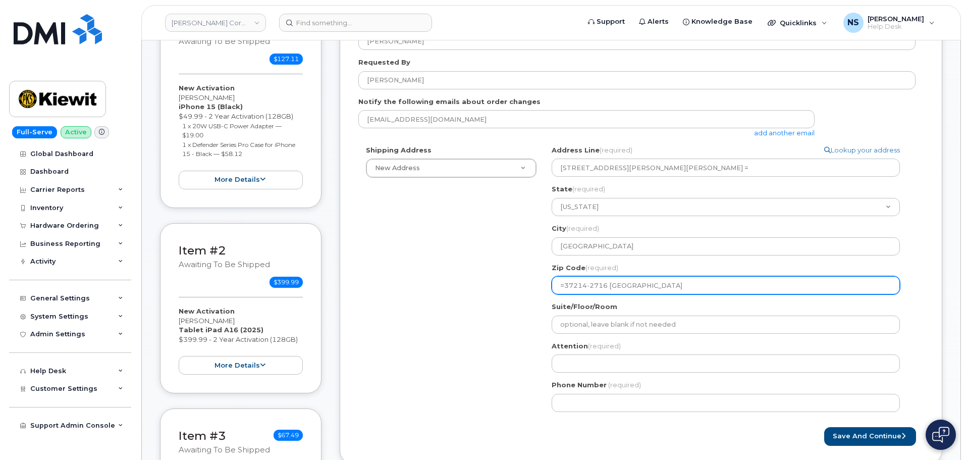
type input "37214-2716 UNITED STATESd"
select select
type input "37214-2716 UNITED STATES"
select select
type input "37214-2716 UNITED STATE"
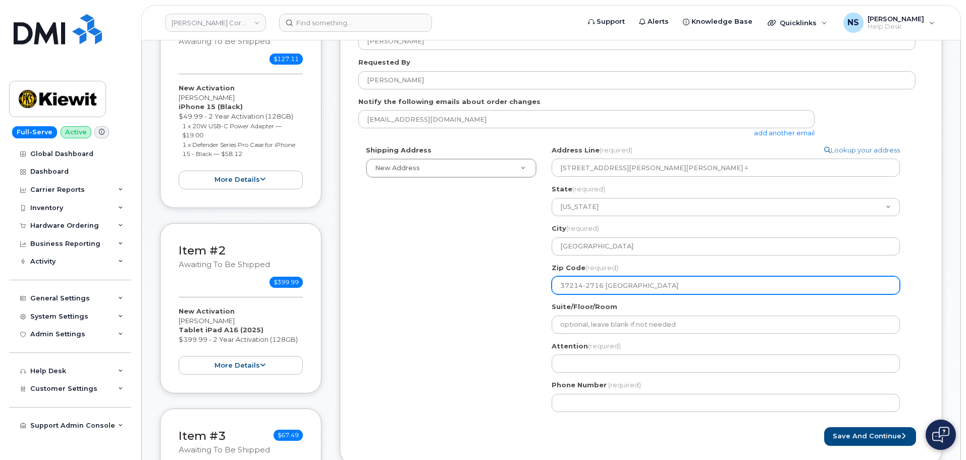
select select
type input "37214-2716 UNITED STAT"
select select
type input "37214-2716 UNITED STA"
select select
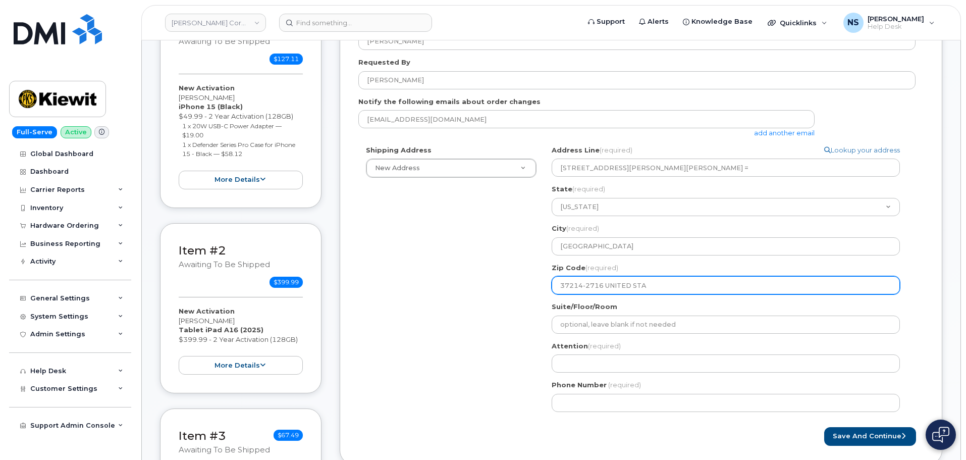
type input "37214-2716 UNITED ST"
select select
type input "37214-2716 UNITED S"
select select
type input "37214-2716 UNITED"
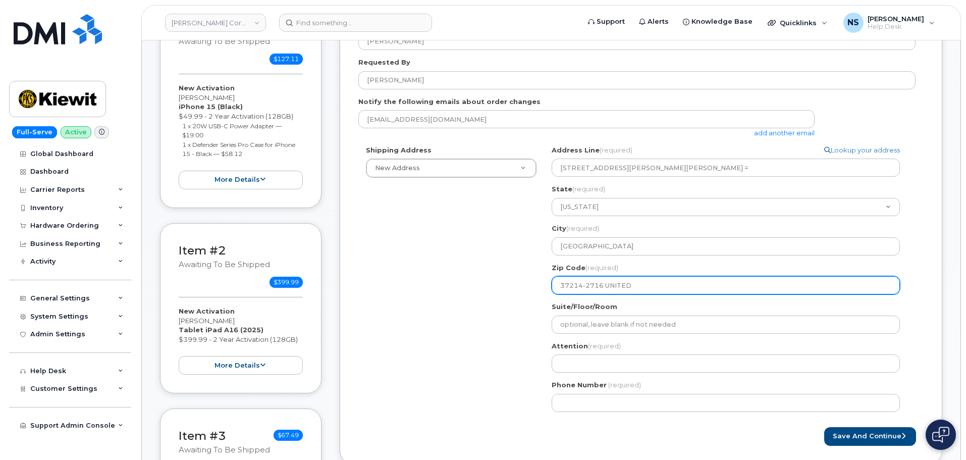
select select
type input "37214-2716 UNITE"
select select
type input "37214-2716 UNIT"
select select
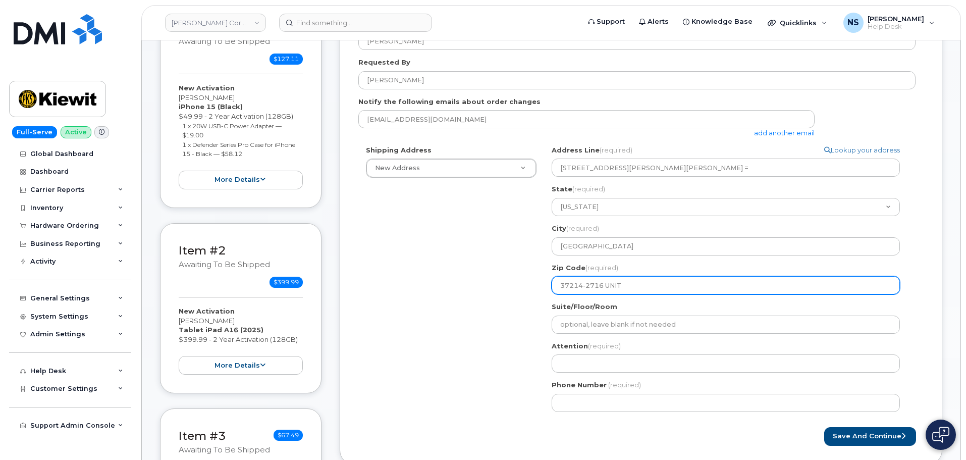
type input "37214-2716 UNI"
select select
type input "37214-2716 UN"
select select
type input "37214-2716 U"
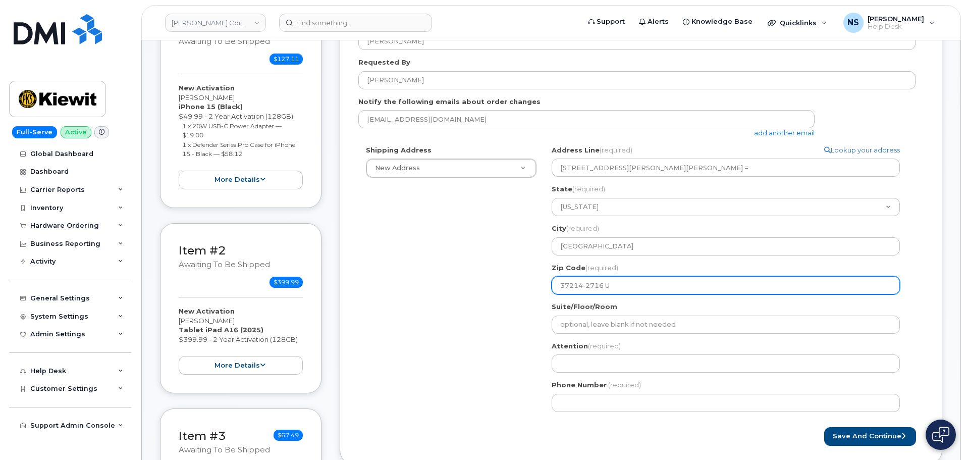
select select
drag, startPoint x: 576, startPoint y: 287, endPoint x: 545, endPoint y: 283, distance: 31.0
click at [545, 283] on div "TN NASHVILLE Search your address... Manually edit your address Click to search …" at bounding box center [729, 282] width 371 height 274
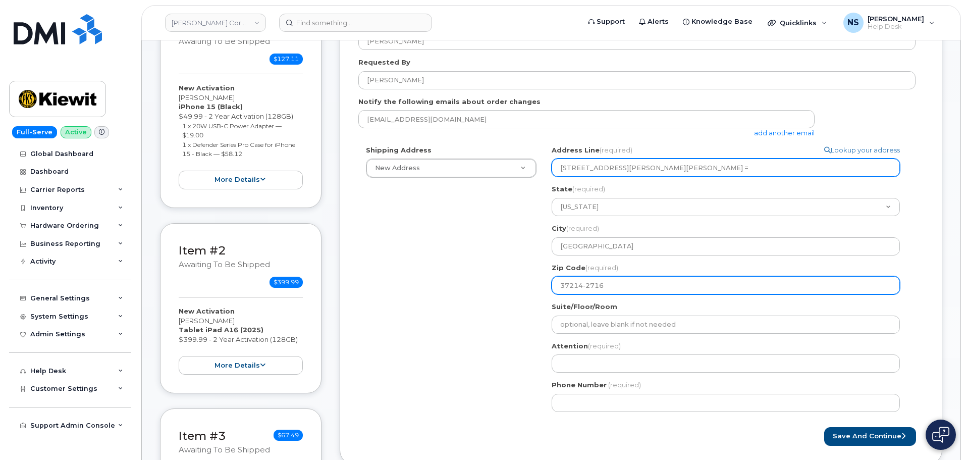
type input "37214-2716"
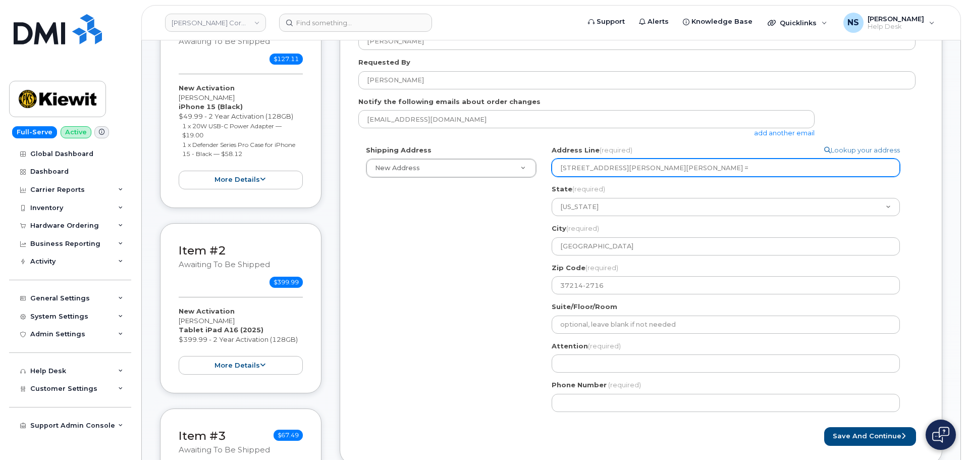
click at [648, 167] on input "806 Mcgavock Pike =" at bounding box center [725, 167] width 348 height 18
select select
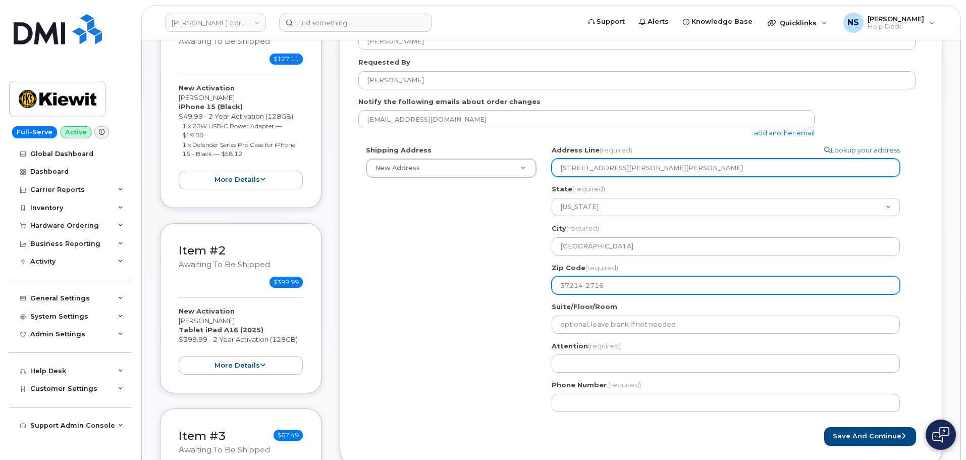
type input "806 Mcgavock Pike"
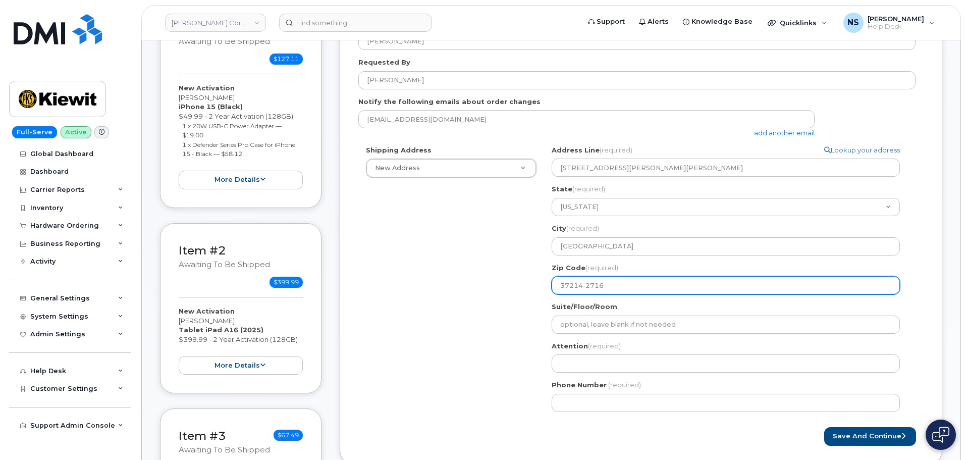
click at [606, 285] on input "37214-2716" at bounding box center [725, 285] width 348 height 18
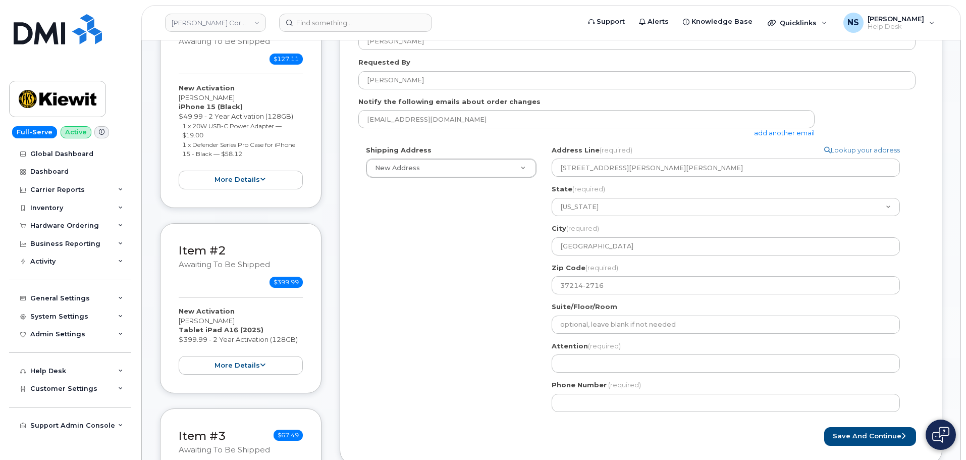
drag, startPoint x: 492, startPoint y: 334, endPoint x: 526, endPoint y: 332, distance: 33.4
click at [498, 334] on div "Shipping Address New Address New Address 8880 Penrose Ln 4650 Business Center D…" at bounding box center [636, 282] width 557 height 274
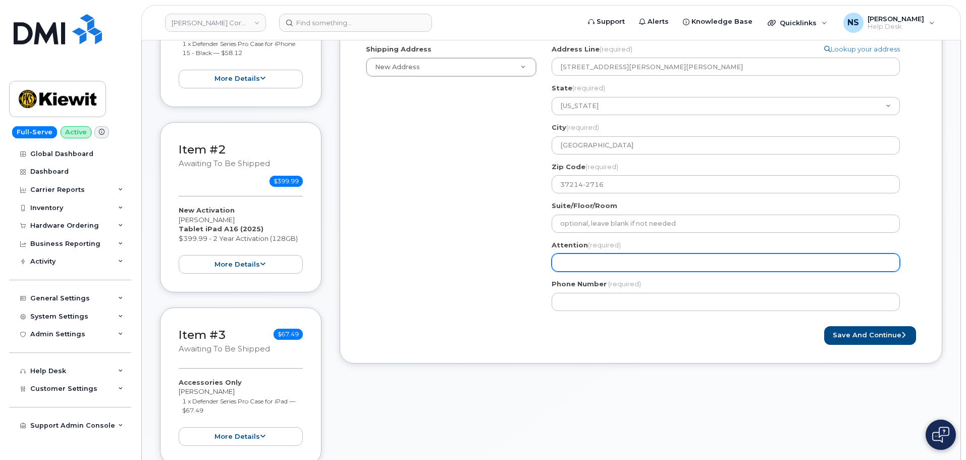
click at [591, 270] on input "Attention (required)" at bounding box center [725, 262] width 348 height 18
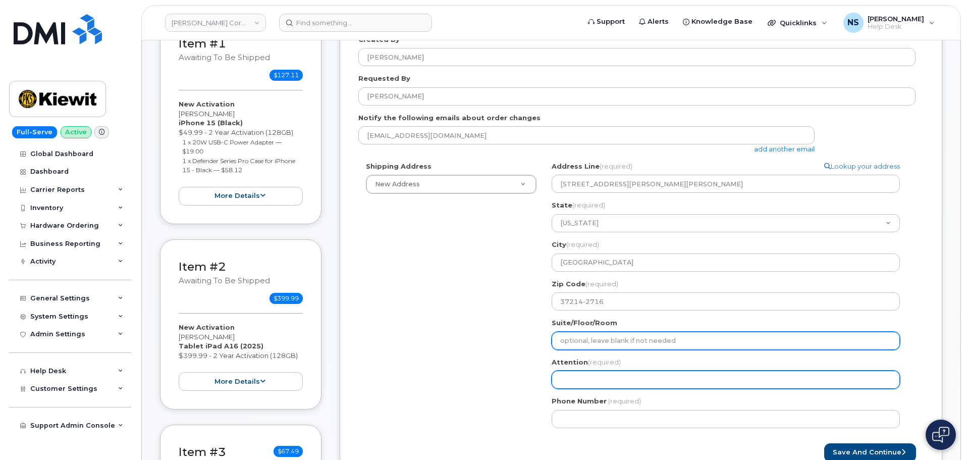
scroll to position [151, 0]
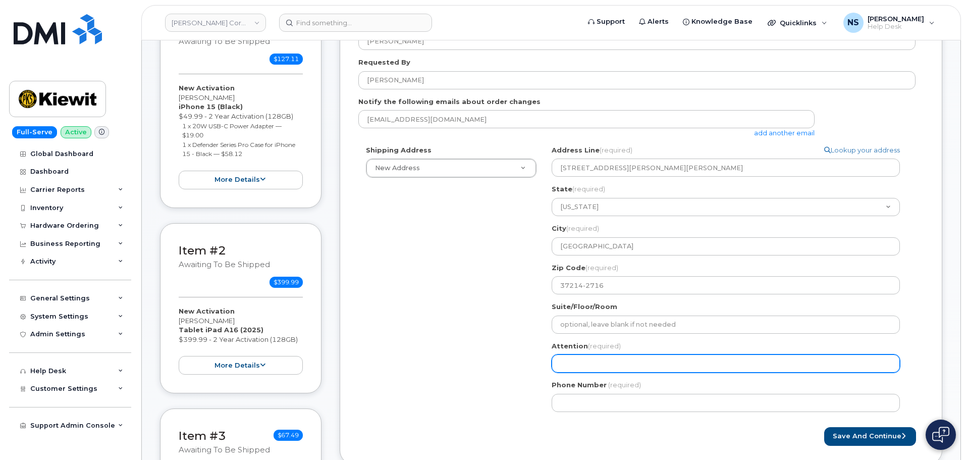
click at [578, 362] on input "Attention (required)" at bounding box center [725, 363] width 348 height 18
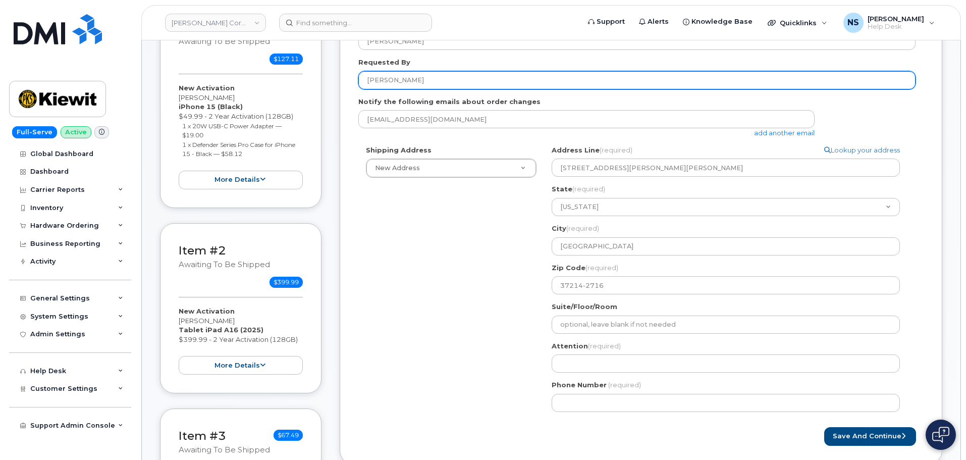
click at [389, 89] on form "Created By Luke Schroeder Requested By Phillip Reitmajer Notify the following e…" at bounding box center [640, 232] width 565 height 427
click at [386, 81] on input "[PERSON_NAME]" at bounding box center [636, 80] width 557 height 18
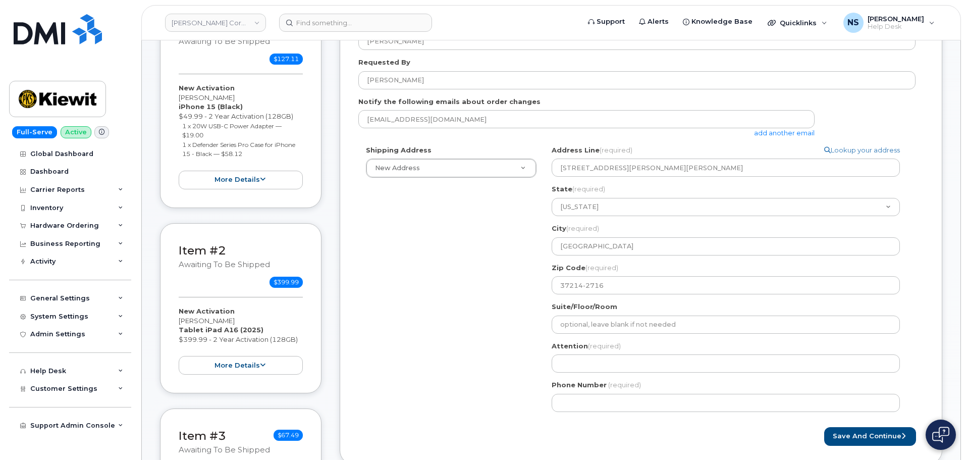
click at [575, 353] on div "Attention (required)" at bounding box center [729, 357] width 356 height 32
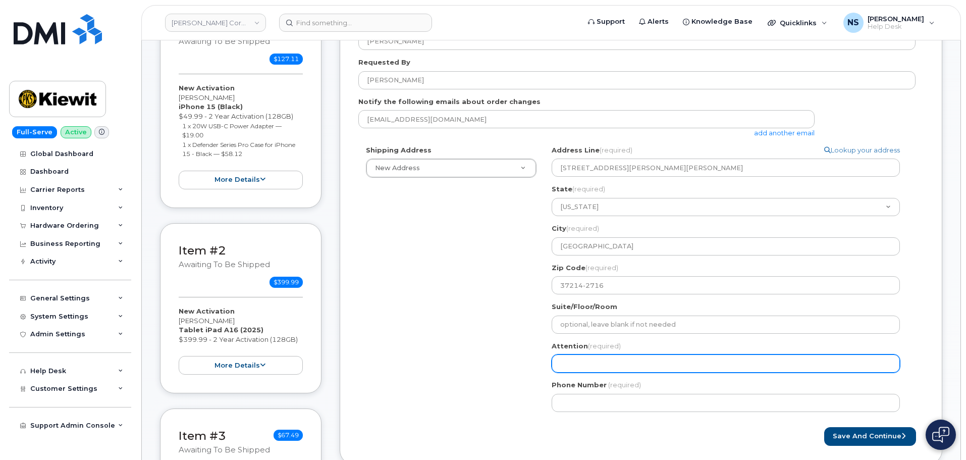
drag, startPoint x: 546, startPoint y: 363, endPoint x: 571, endPoint y: 365, distance: 24.3
click at [548, 363] on div "TN NASHVILLE Search your address... Manually edit your address Click to search …" at bounding box center [729, 282] width 371 height 274
click at [579, 361] on input "Attention (required)" at bounding box center [725, 363] width 348 height 18
paste input "[PERSON_NAME]"
select select
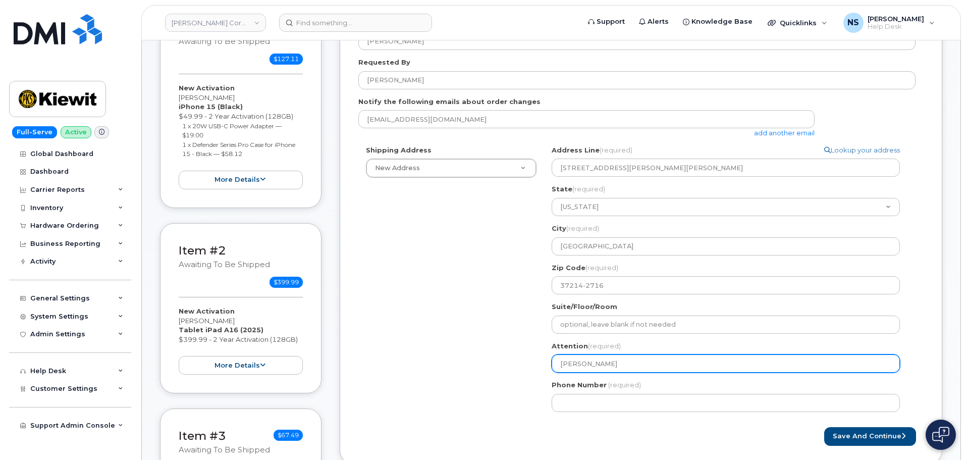
type input "[PERSON_NAME]"
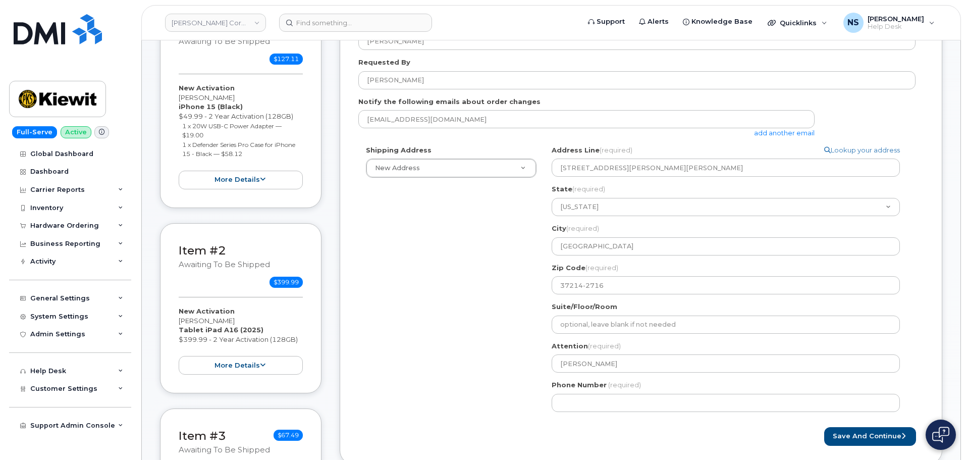
click at [520, 367] on div "Shipping Address New Address New Address 8880 Penrose Ln 4650 Business Center D…" at bounding box center [636, 282] width 557 height 274
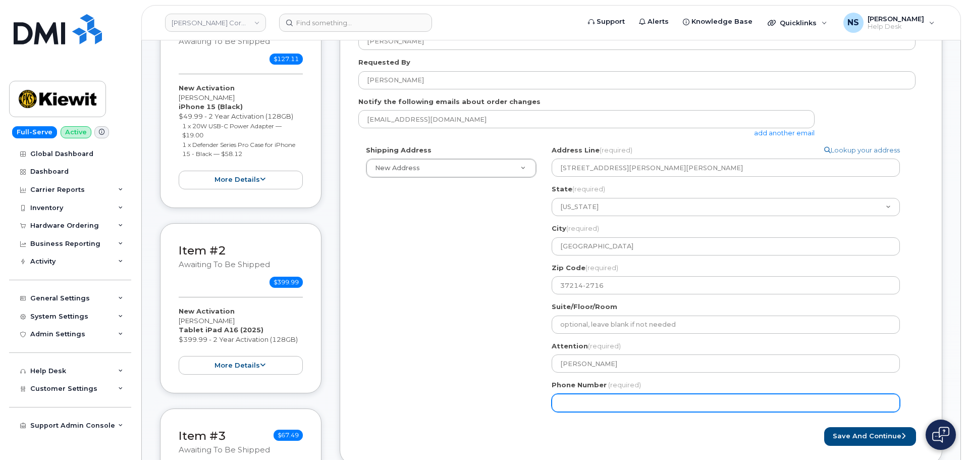
click at [666, 403] on input "Phone Number" at bounding box center [725, 403] width 348 height 18
paste input "6293096294"
select select
type input "6293096294"
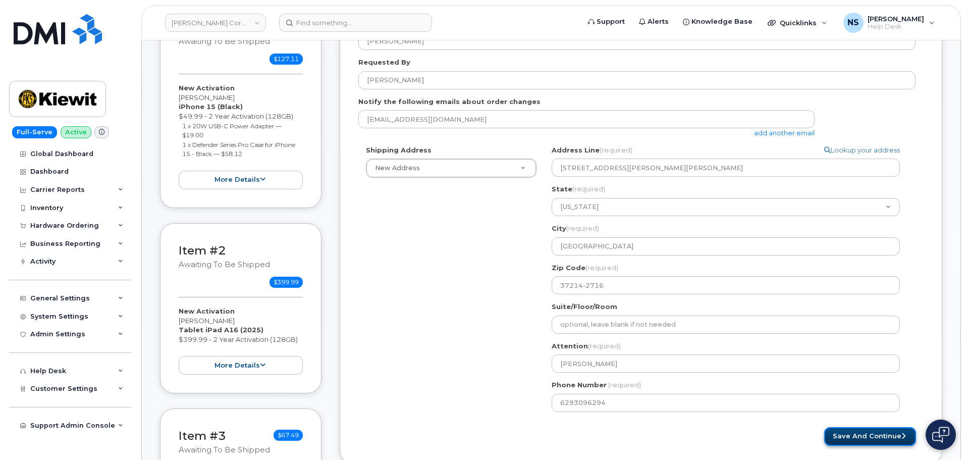
drag, startPoint x: 847, startPoint y: 437, endPoint x: 848, endPoint y: 448, distance: 10.6
click at [847, 436] on button "Save and Continue" at bounding box center [870, 436] width 92 height 19
